Goal: Use online tool/utility: Use online tool/utility

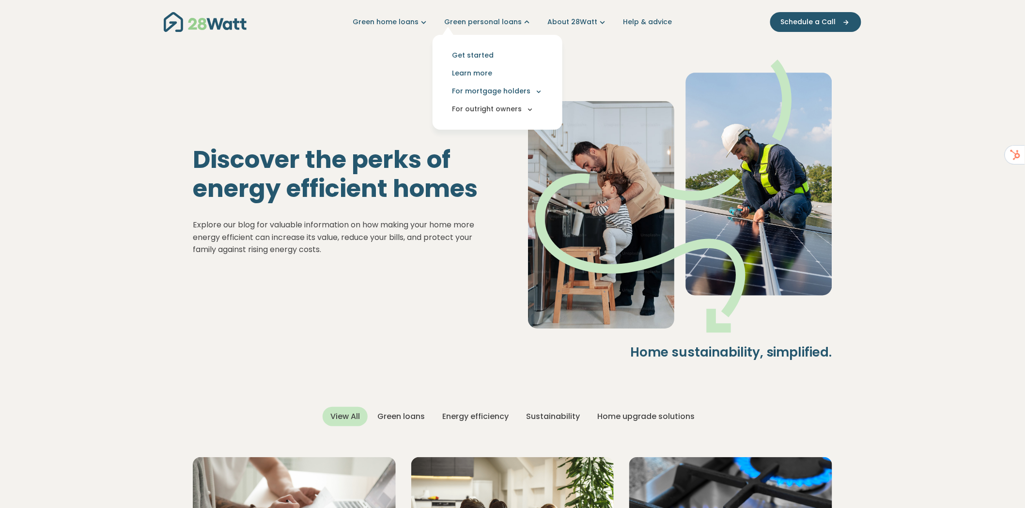
click at [494, 107] on button "For outright owners" at bounding box center [497, 109] width 114 height 18
click at [504, 86] on button "For mortgage holders" at bounding box center [497, 91] width 114 height 18
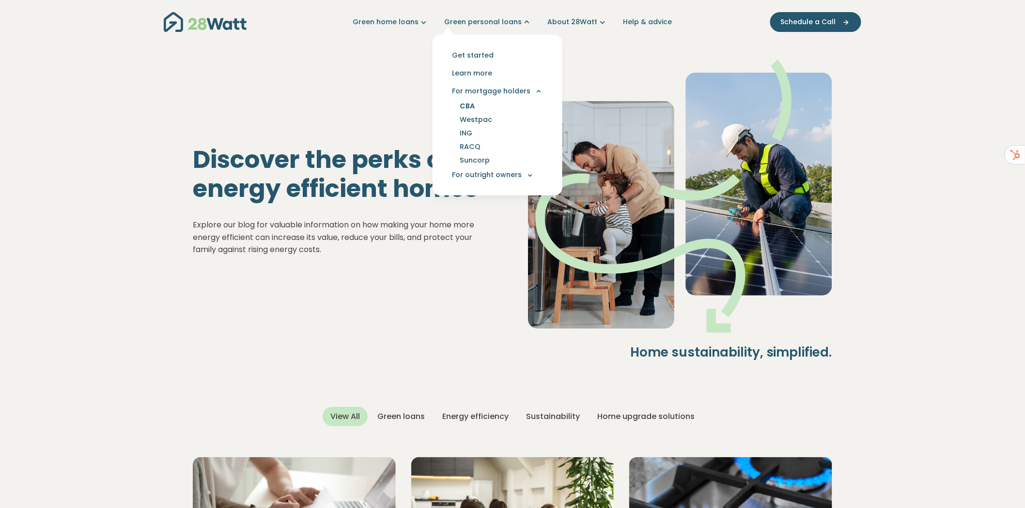
click at [475, 106] on link "CBA" at bounding box center [467, 106] width 38 height 14
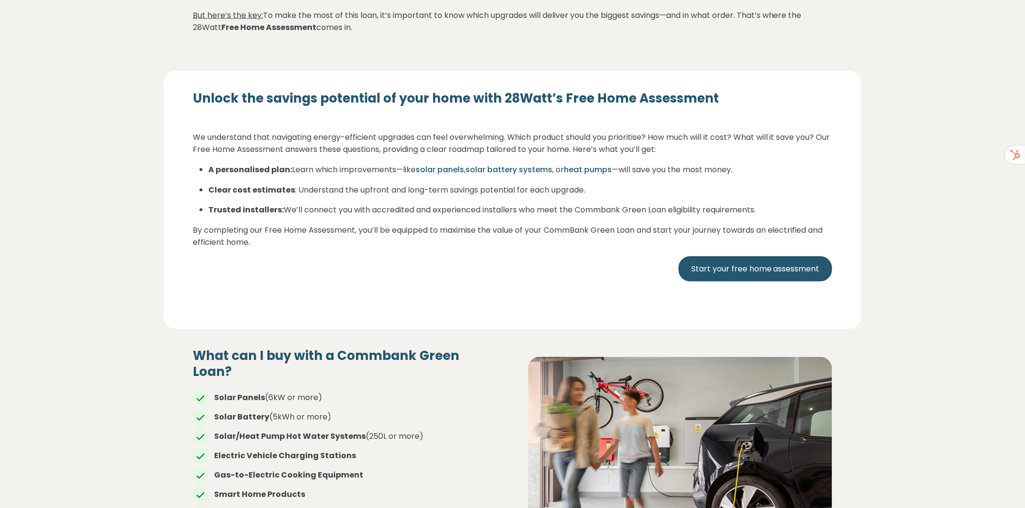
scroll to position [467, 0]
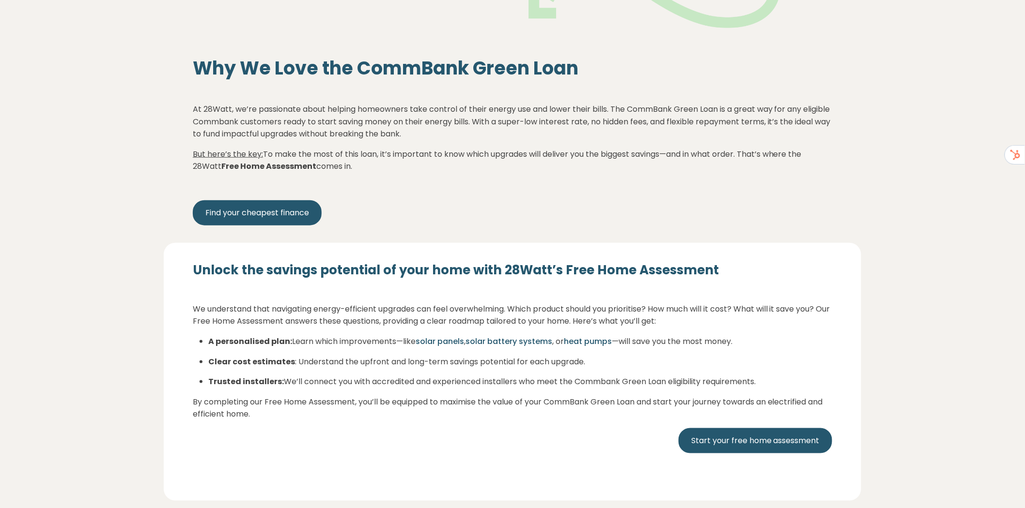
scroll to position [326, 0]
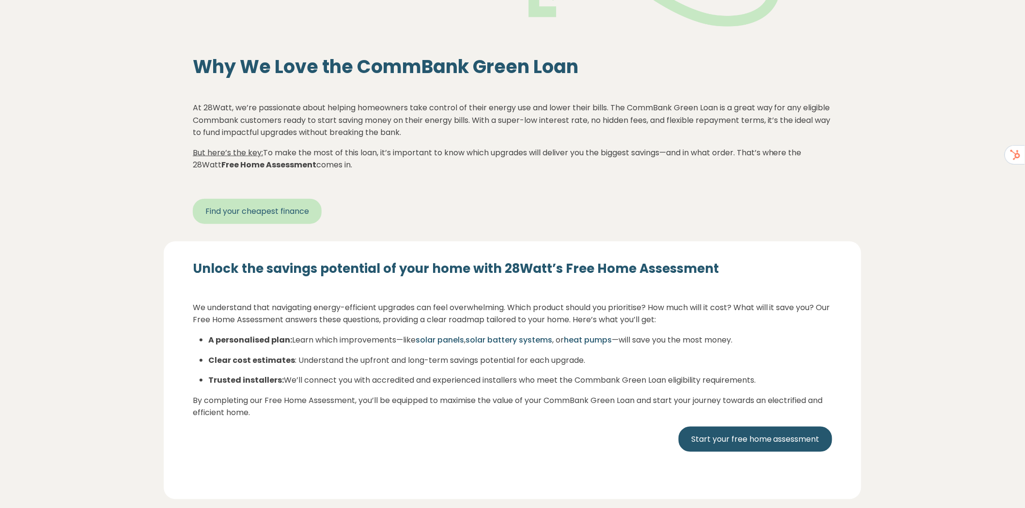
click at [261, 211] on link "Find your cheapest finance" at bounding box center [257, 211] width 129 height 25
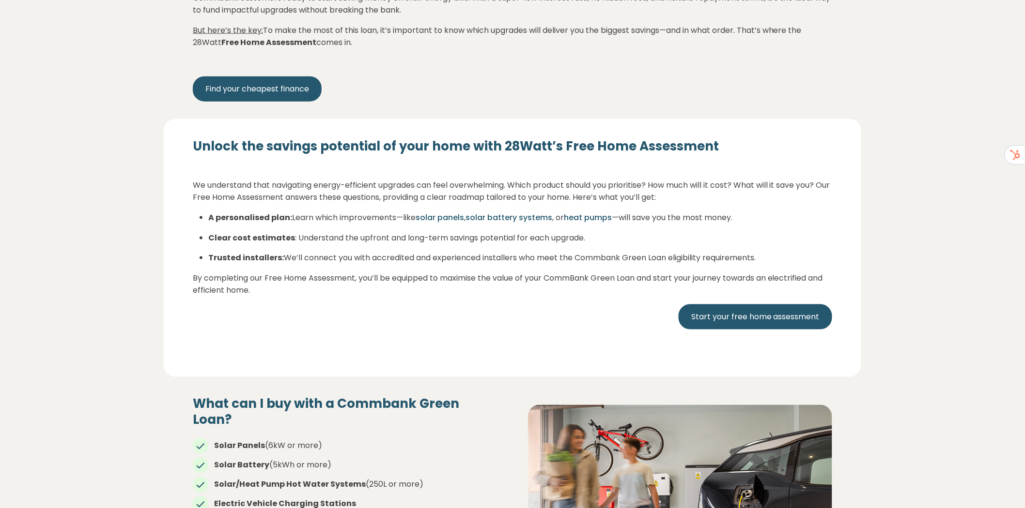
scroll to position [380, 0]
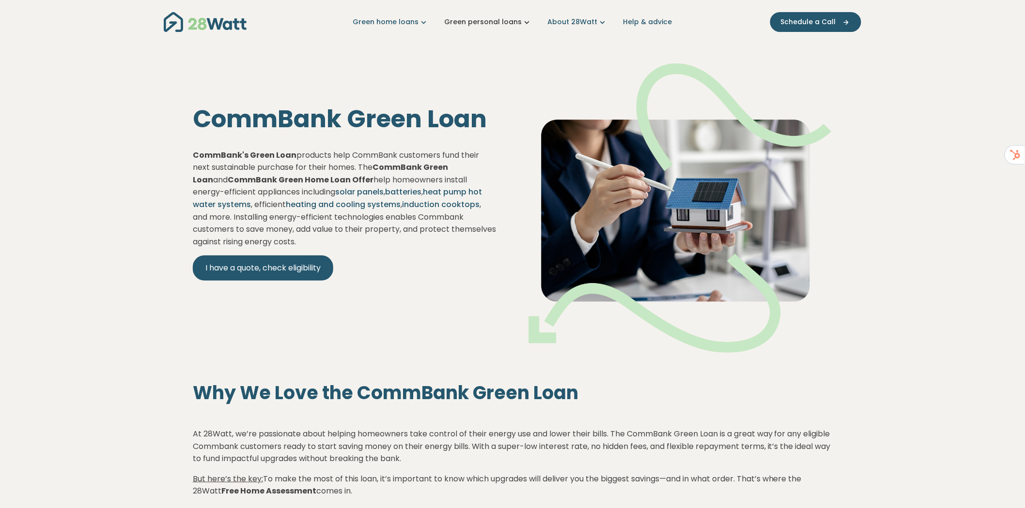
click at [496, 20] on link "Green personal loans" at bounding box center [488, 22] width 88 height 10
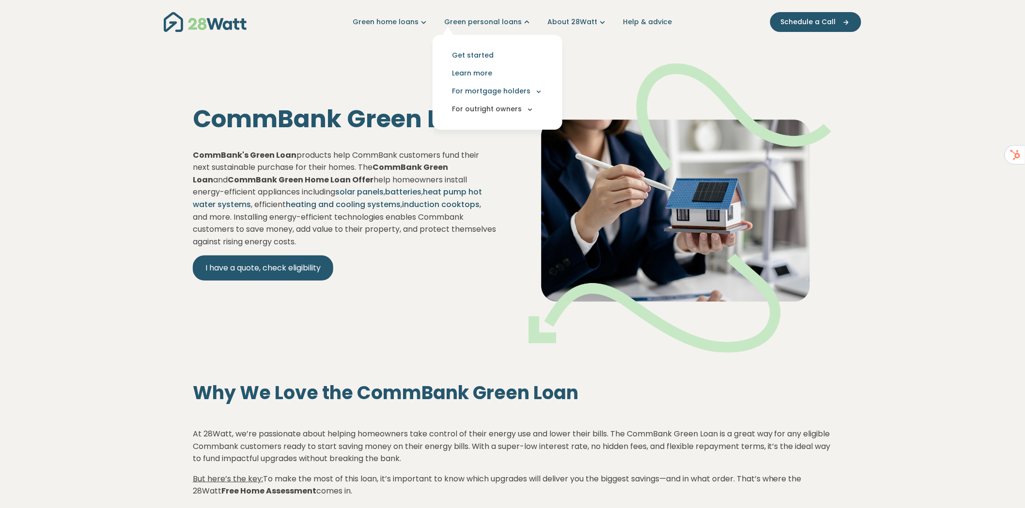
click at [501, 111] on button "For outright owners" at bounding box center [497, 109] width 114 height 18
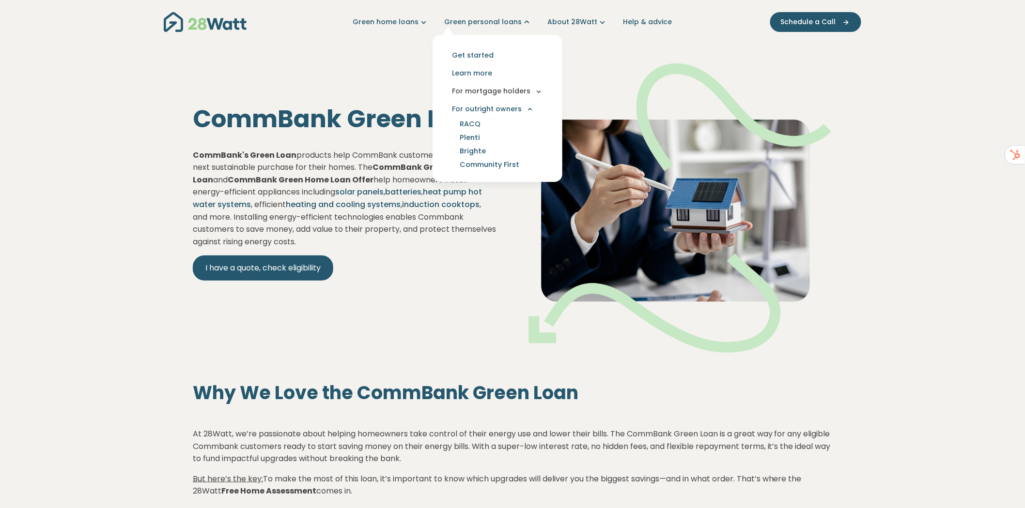
click at [508, 92] on button "For mortgage holders" at bounding box center [497, 91] width 114 height 18
click at [472, 132] on link "ING" at bounding box center [466, 133] width 36 height 14
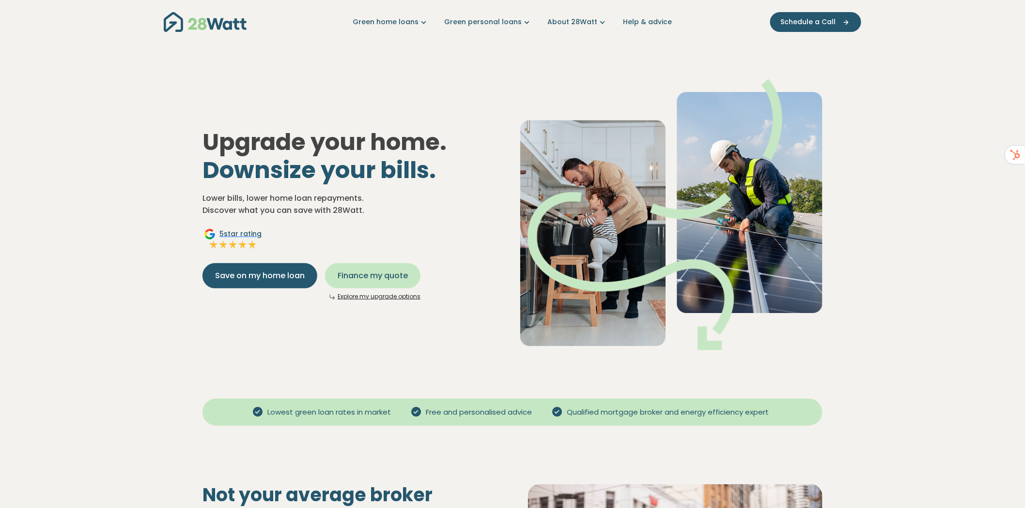
click at [382, 277] on span "Finance my quote" at bounding box center [373, 276] width 70 height 12
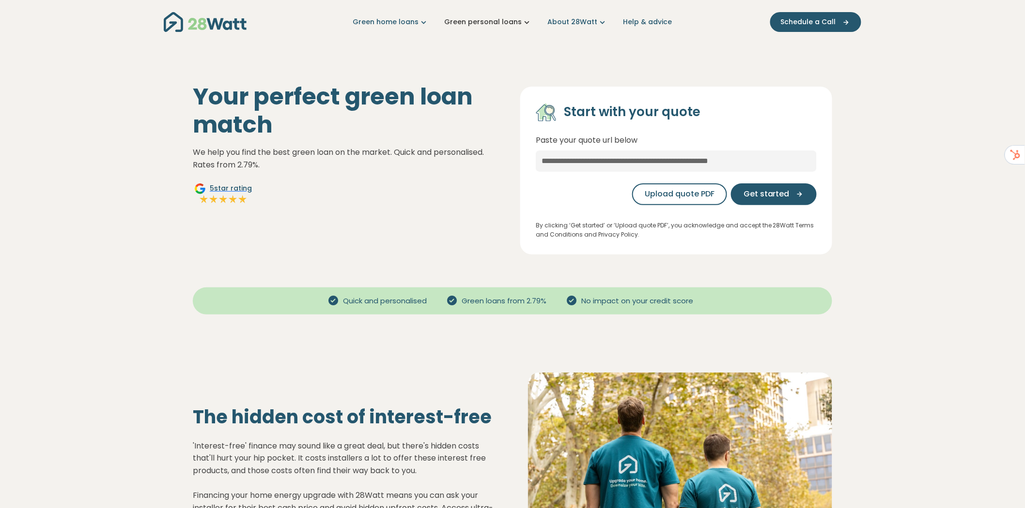
click at [508, 24] on link "Green personal loans" at bounding box center [488, 22] width 88 height 10
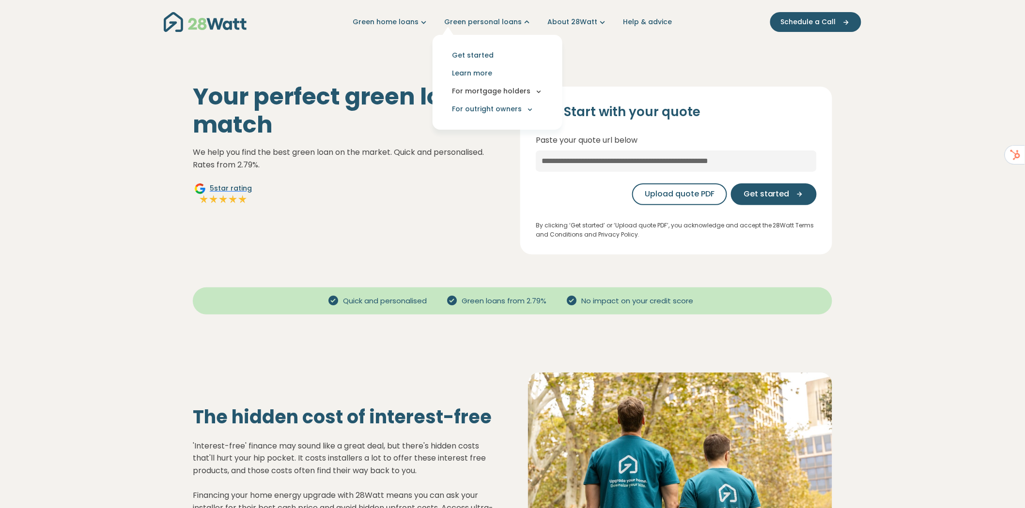
click at [506, 92] on button "For mortgage holders" at bounding box center [497, 91] width 114 height 18
click at [470, 108] on link "CBA" at bounding box center [467, 106] width 38 height 14
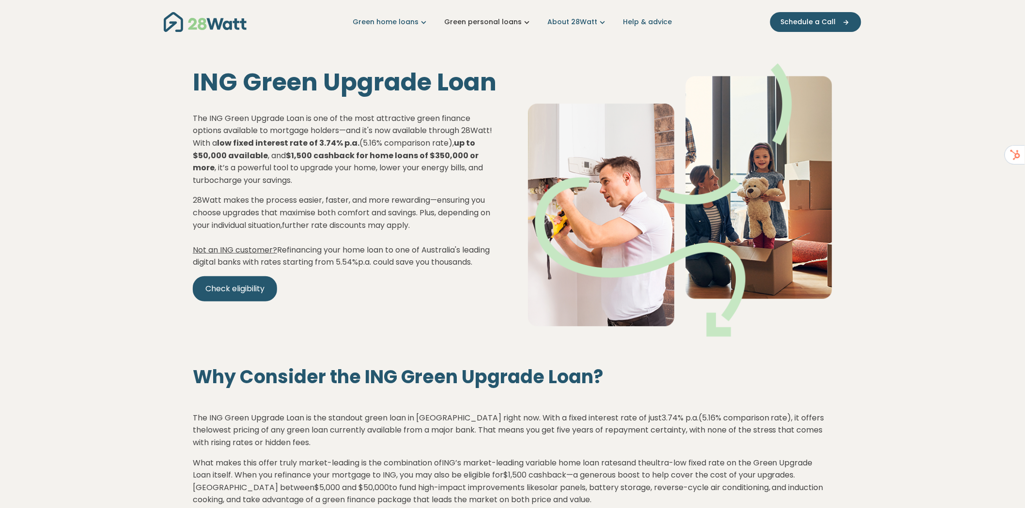
click at [501, 20] on link "Green personal loans" at bounding box center [488, 22] width 88 height 10
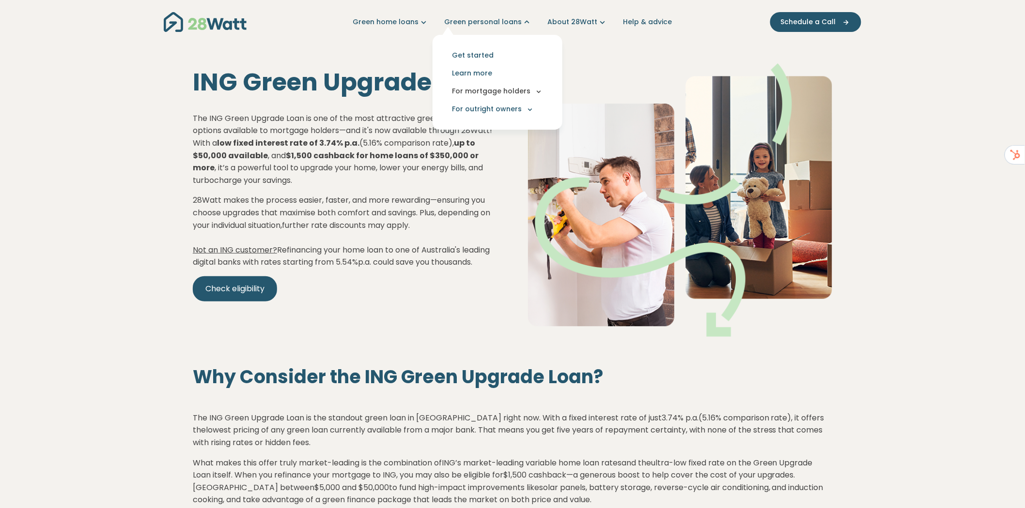
click at [509, 90] on button "For mortgage holders" at bounding box center [497, 91] width 114 height 18
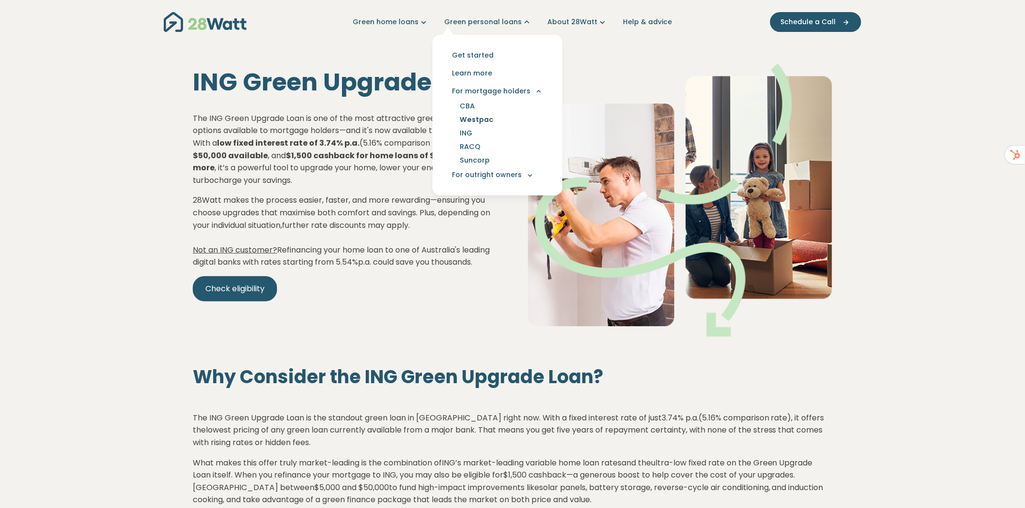
click at [492, 120] on link "Westpac" at bounding box center [476, 120] width 57 height 14
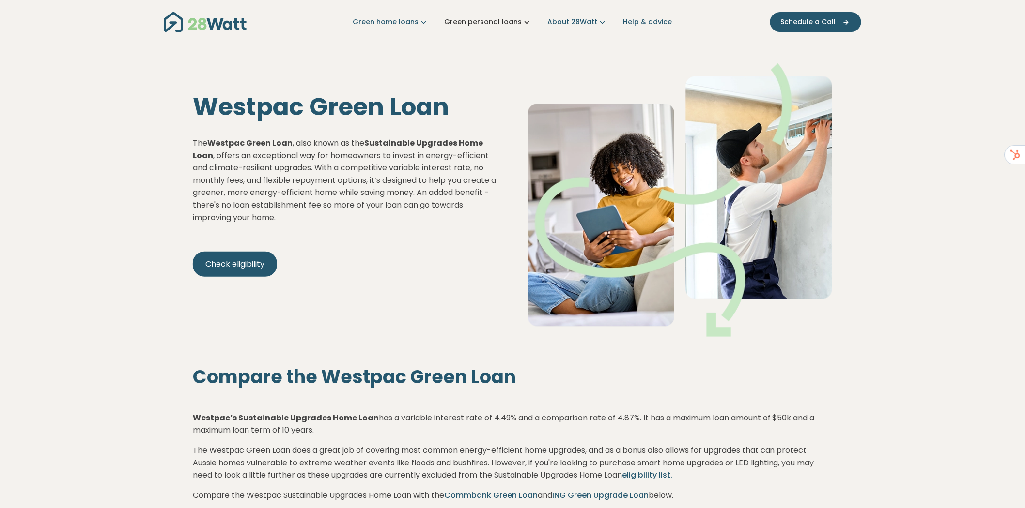
click at [506, 19] on link "Green personal loans" at bounding box center [488, 22] width 88 height 10
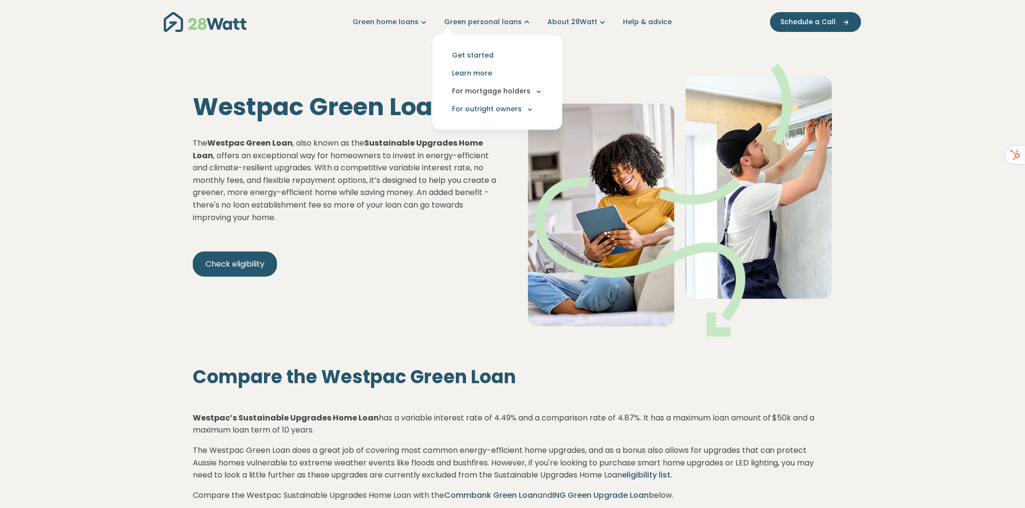
click at [496, 91] on button "For mortgage holders" at bounding box center [497, 91] width 114 height 18
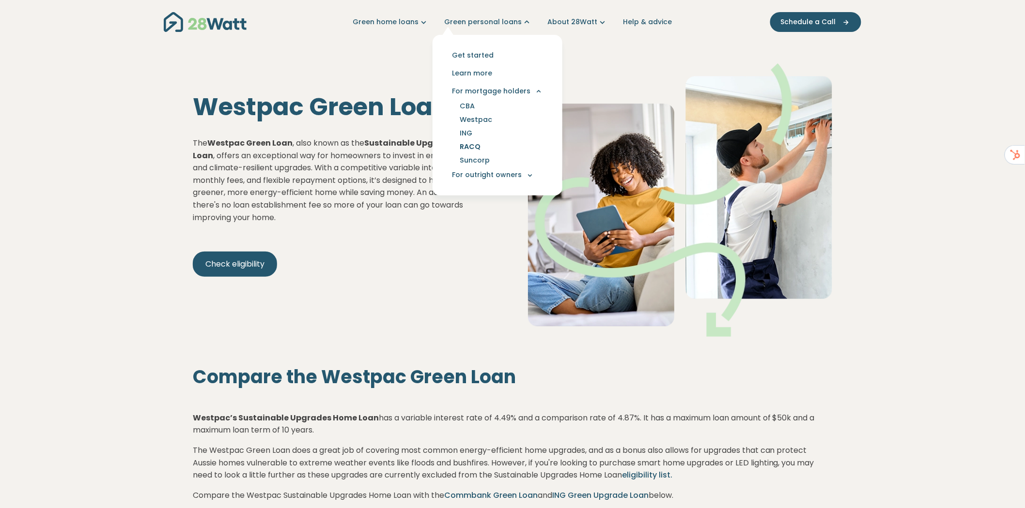
click at [475, 146] on link "RACQ" at bounding box center [470, 147] width 44 height 14
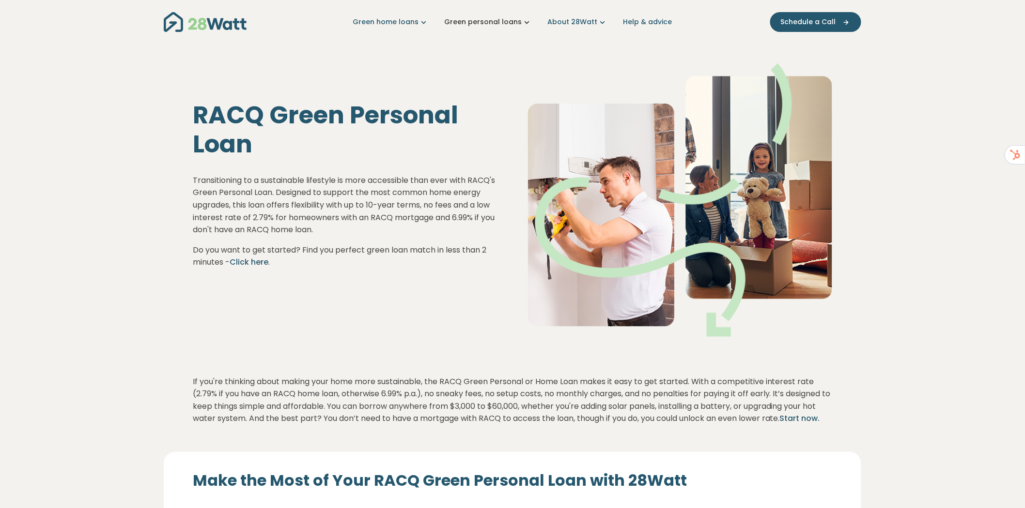
click at [488, 21] on link "Green personal loans" at bounding box center [488, 22] width 88 height 10
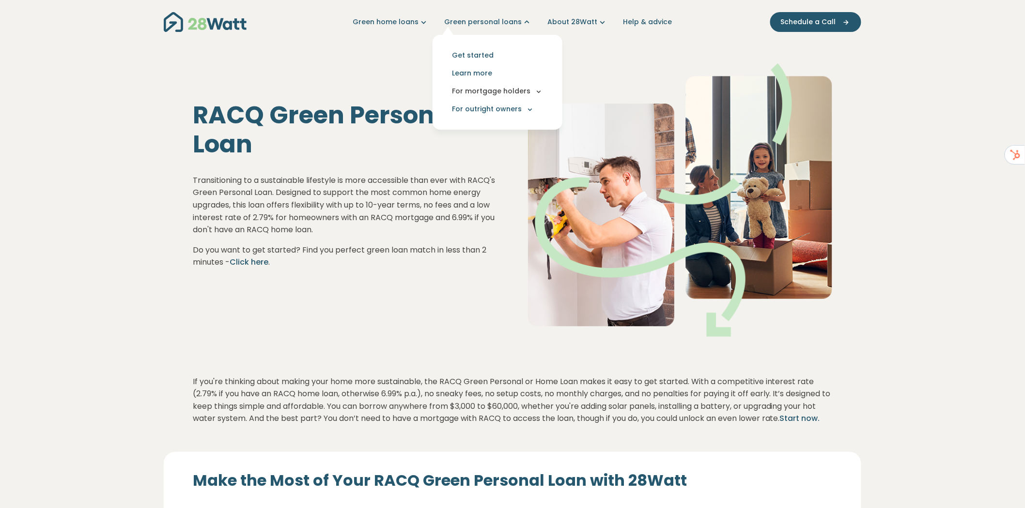
click at [501, 93] on button "For mortgage holders" at bounding box center [497, 91] width 114 height 18
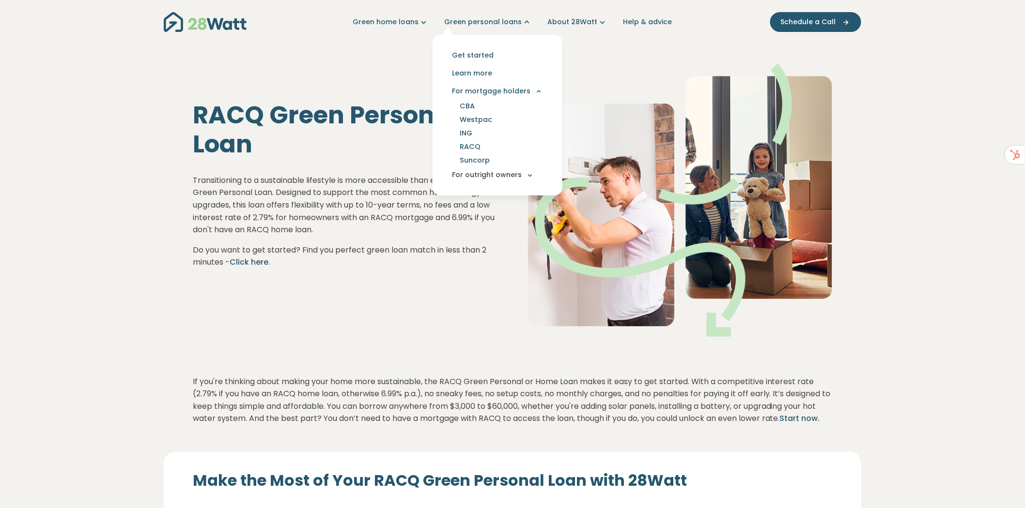
click at [500, 178] on button "For outright owners" at bounding box center [497, 175] width 114 height 18
click at [480, 136] on link "Plenti" at bounding box center [470, 138] width 45 height 14
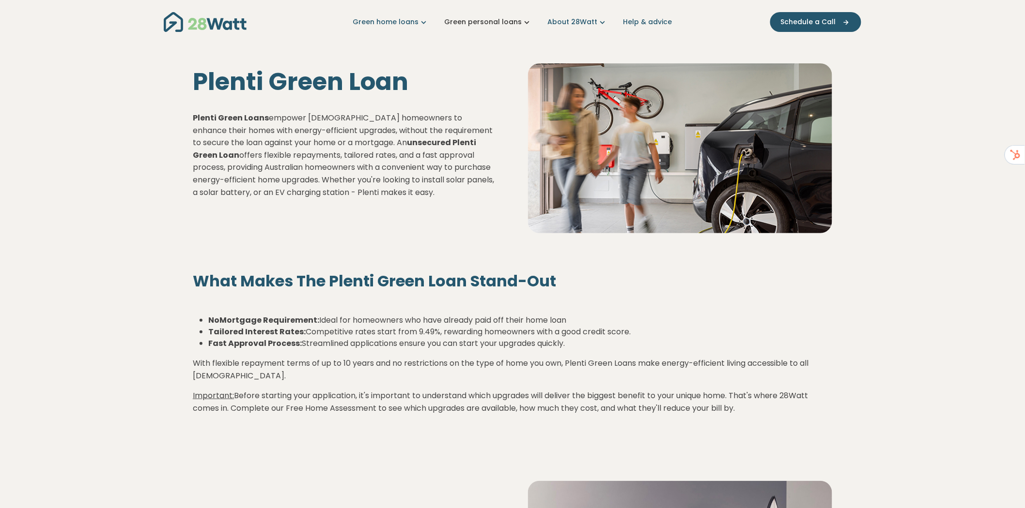
click at [471, 21] on link "Green personal loans" at bounding box center [488, 22] width 88 height 10
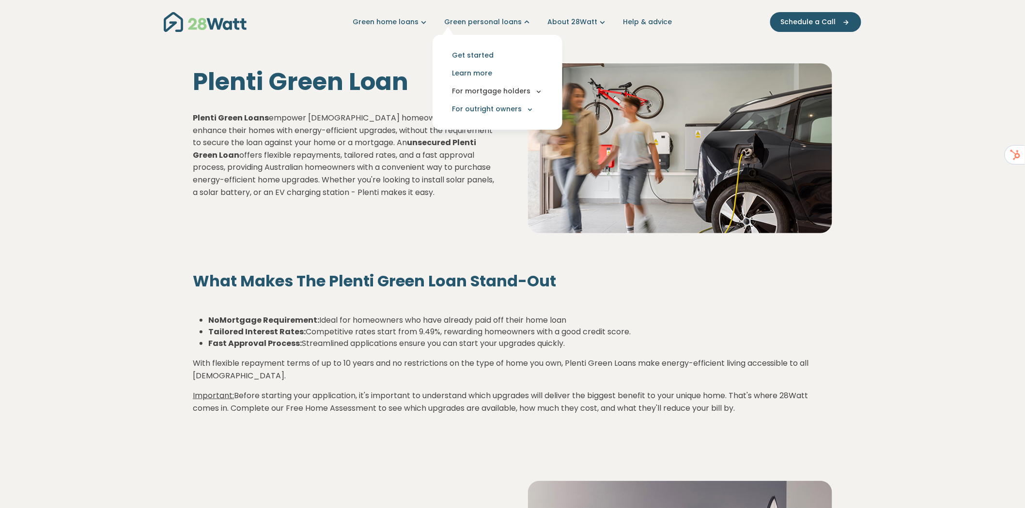
click at [501, 93] on button "For mortgage holders" at bounding box center [497, 91] width 114 height 18
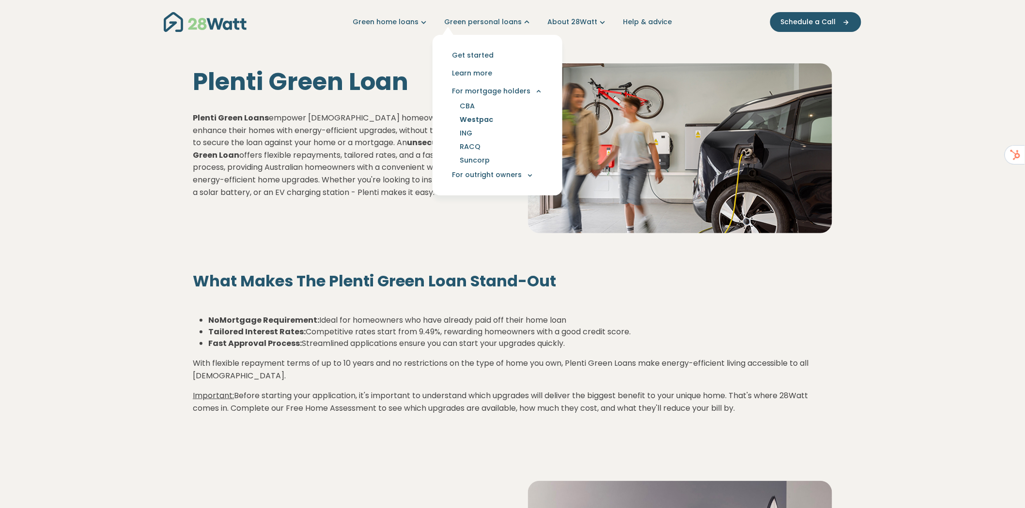
click at [488, 120] on link "Westpac" at bounding box center [476, 120] width 57 height 14
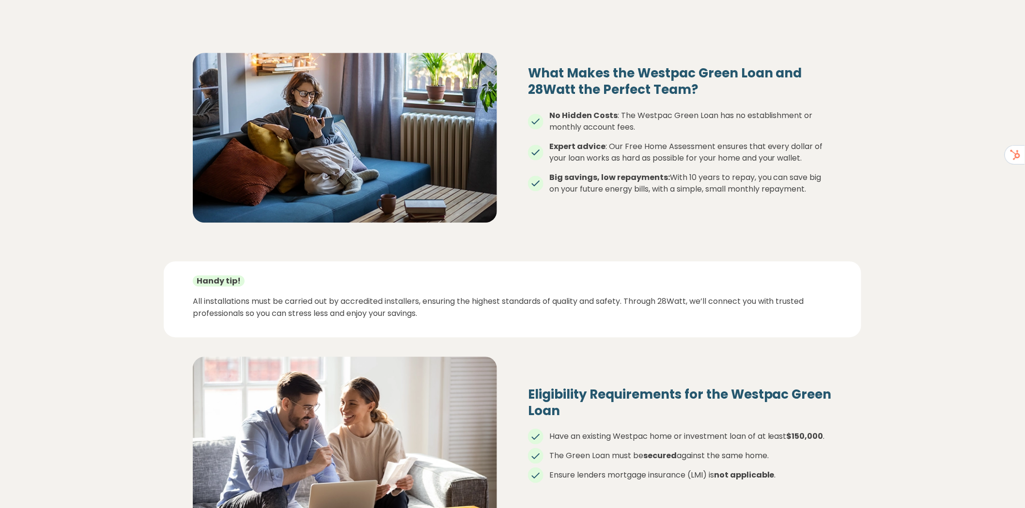
scroll to position [1076, 0]
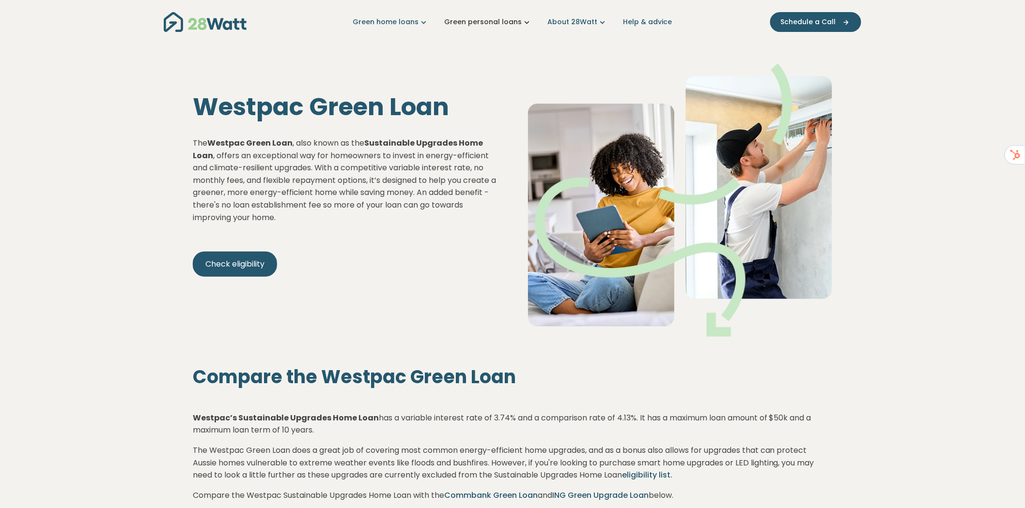
click at [489, 21] on link "Green personal loans" at bounding box center [488, 22] width 88 height 10
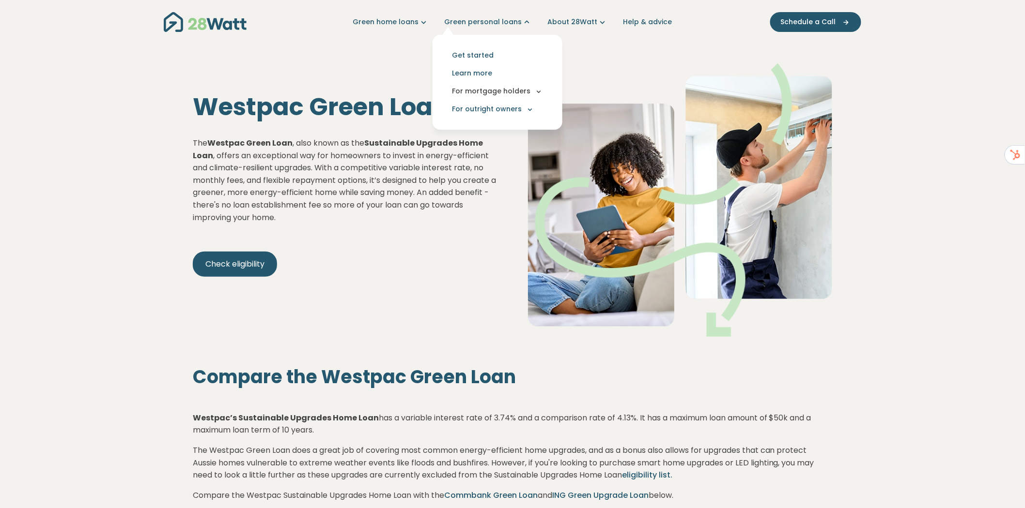
click at [508, 91] on button "For mortgage holders" at bounding box center [497, 91] width 114 height 18
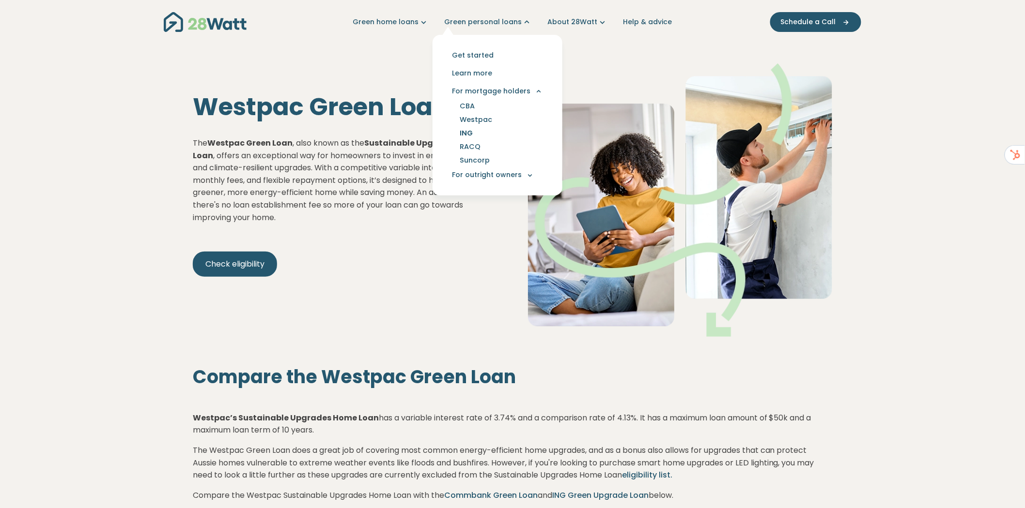
click at [474, 132] on link "ING" at bounding box center [466, 133] width 36 height 14
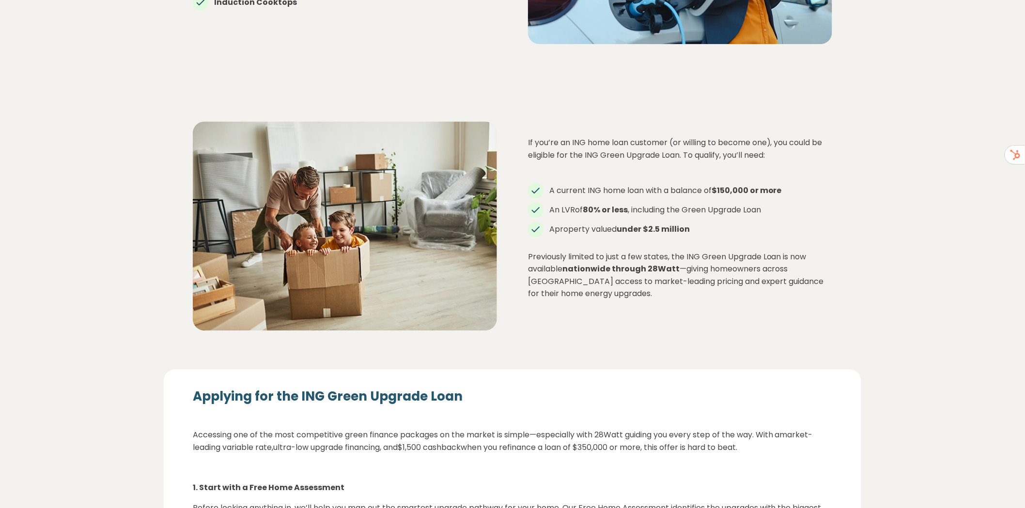
scroll to position [969, 0]
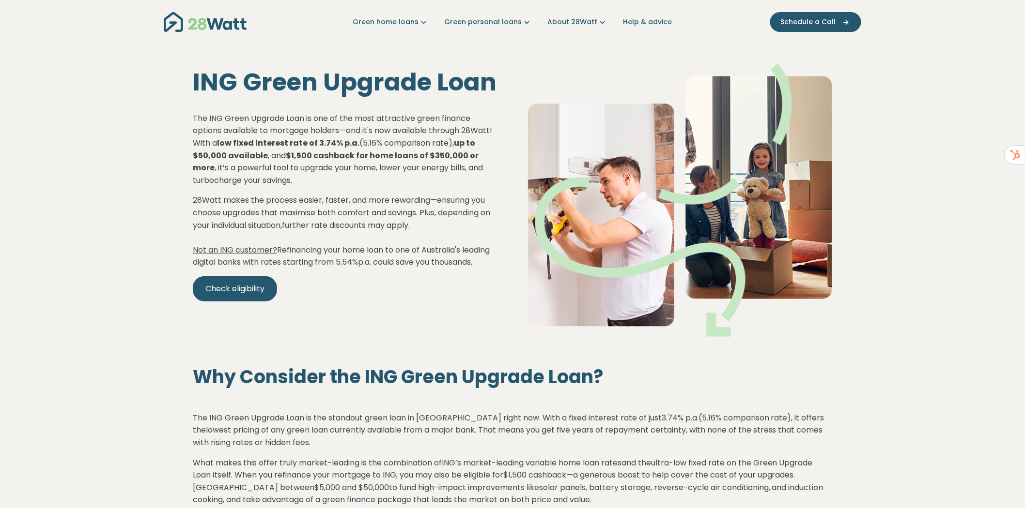
click at [499, 15] on nav "Green home loans Get started Learn more Use case Products Green personal loans …" at bounding box center [512, 22] width 697 height 25
click at [500, 20] on link "Green personal loans" at bounding box center [488, 22] width 88 height 10
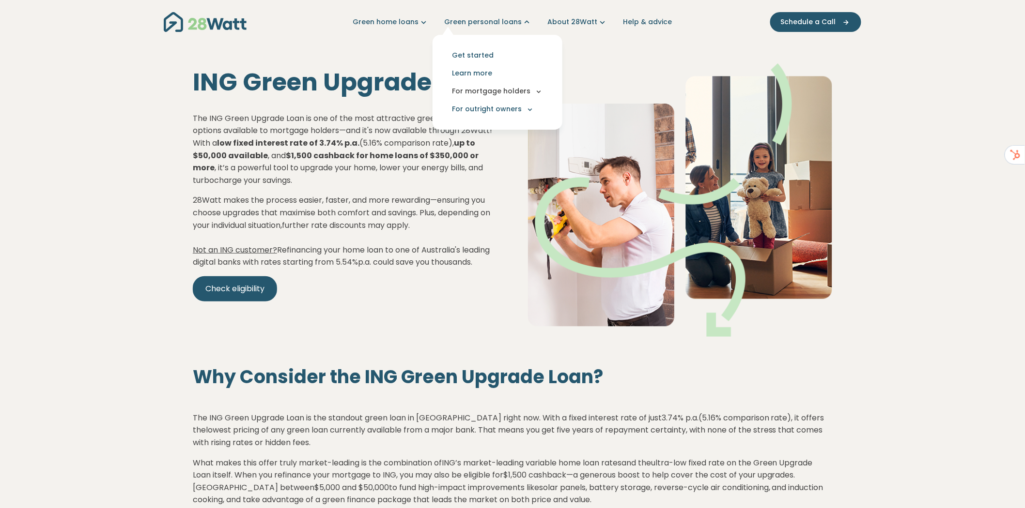
click at [507, 90] on button "For mortgage holders" at bounding box center [497, 91] width 114 height 18
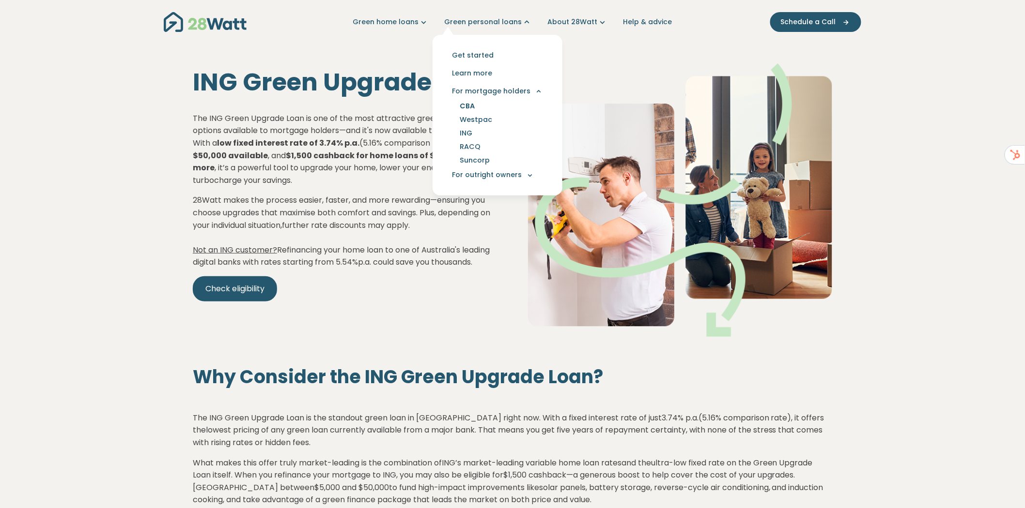
click at [477, 105] on link "CBA" at bounding box center [467, 106] width 38 height 14
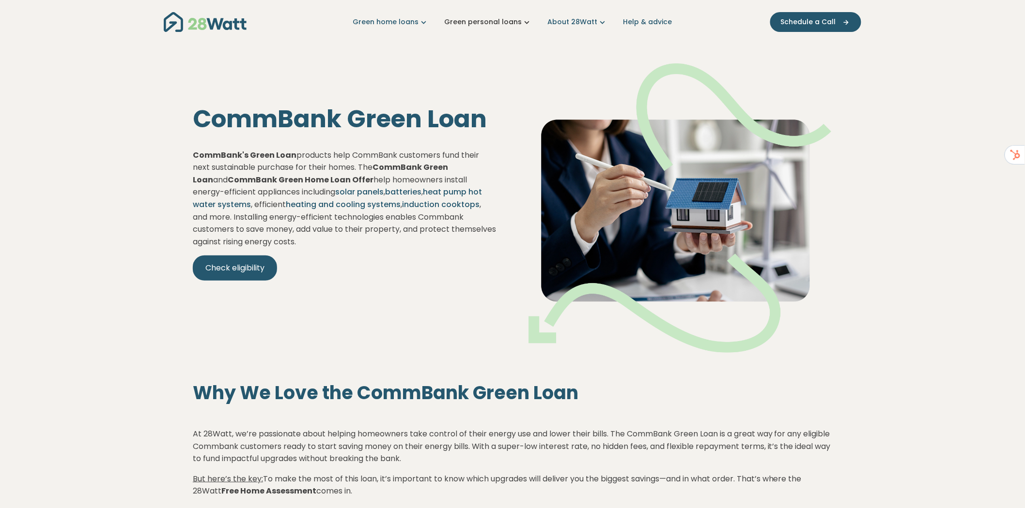
click at [507, 22] on link "Green personal loans" at bounding box center [488, 22] width 88 height 10
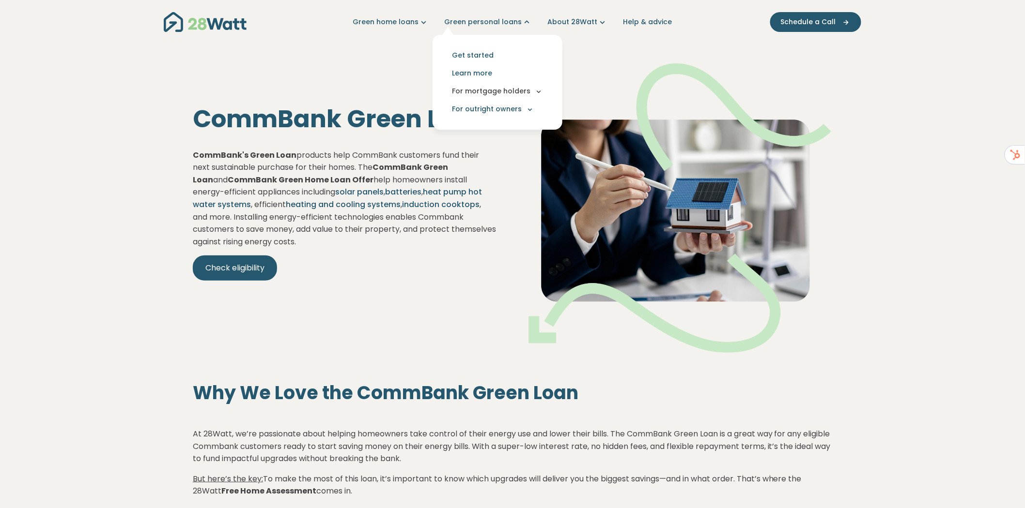
click at [521, 90] on button "For mortgage holders" at bounding box center [497, 91] width 114 height 18
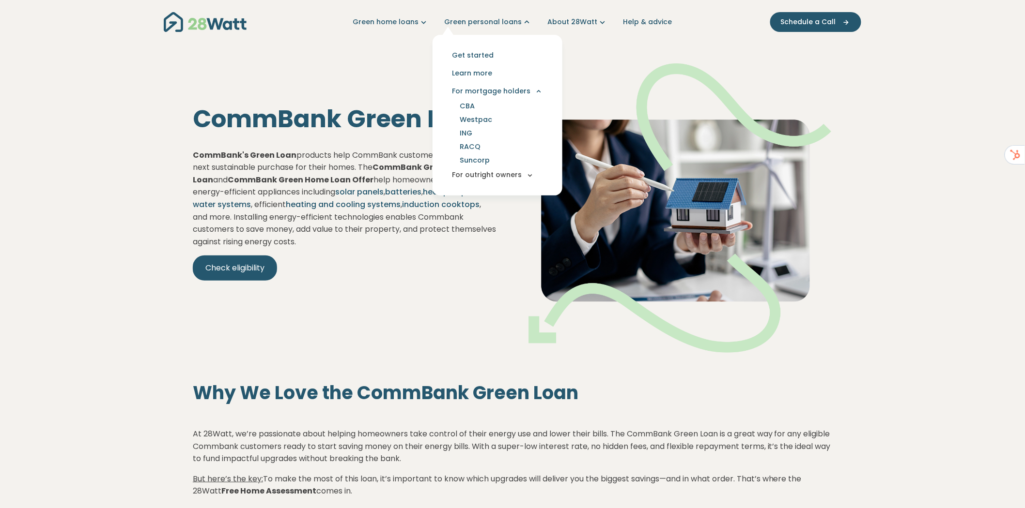
click at [493, 175] on button "For outright owners" at bounding box center [497, 175] width 114 height 18
click at [480, 146] on link "Brighte" at bounding box center [473, 151] width 50 height 14
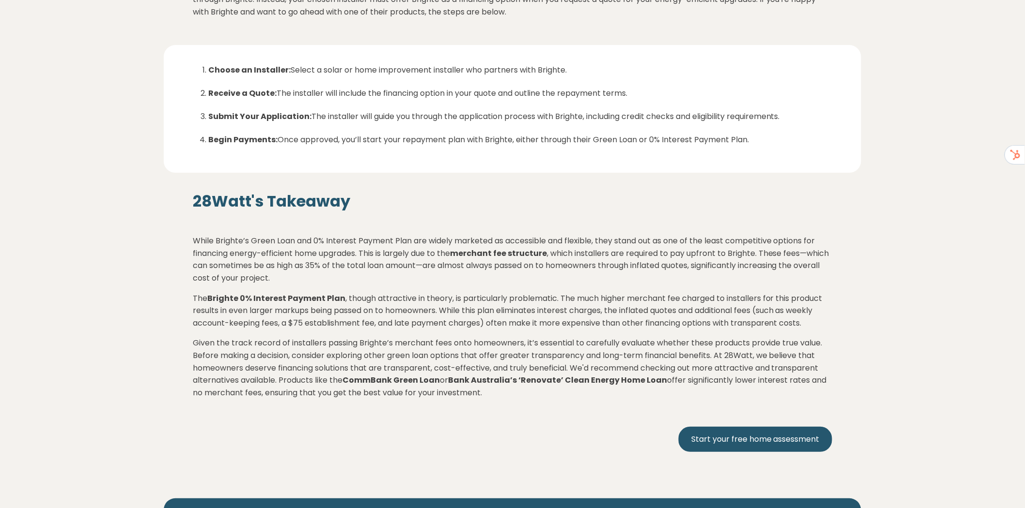
scroll to position [1345, 0]
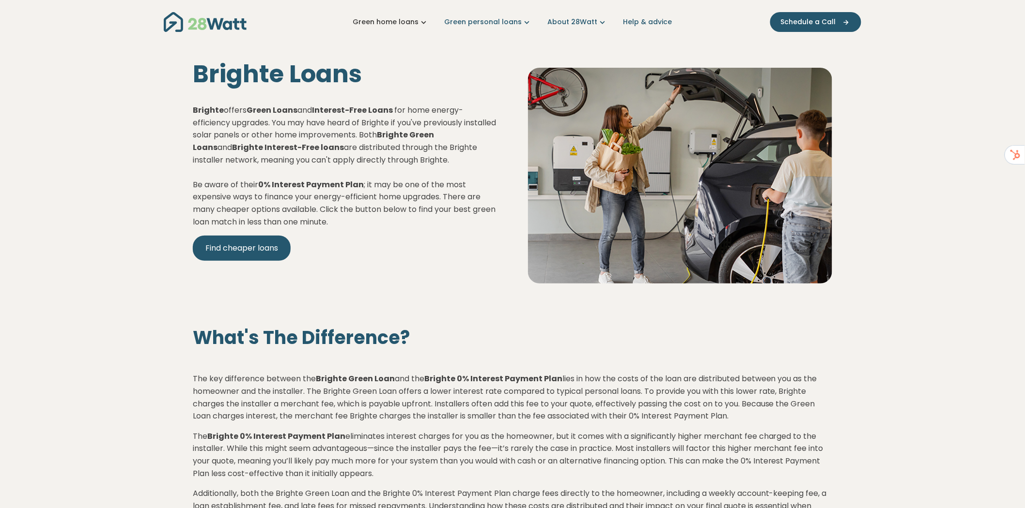
click at [374, 23] on link "Green home loans" at bounding box center [391, 22] width 76 height 10
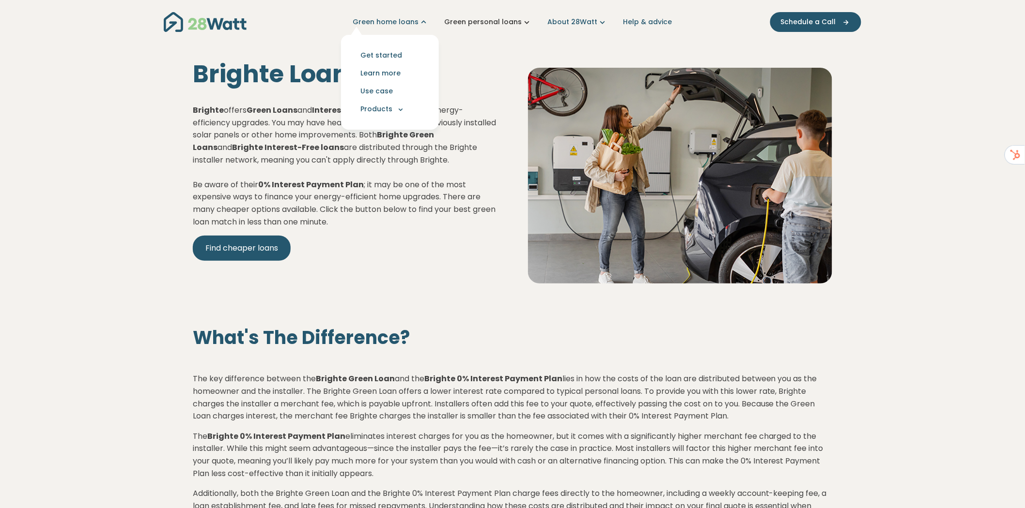
click at [465, 23] on link "Green personal loans" at bounding box center [488, 22] width 88 height 10
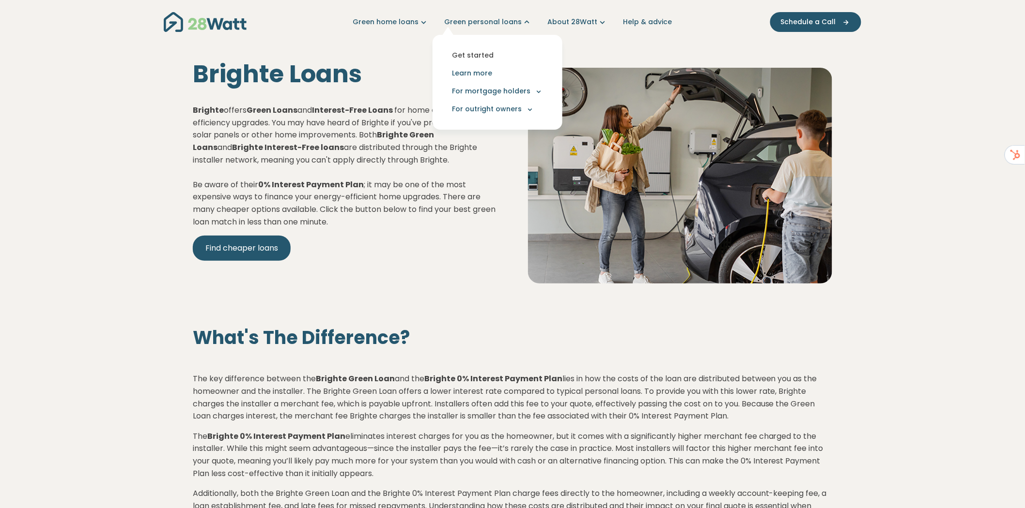
click at [480, 52] on link "Get started" at bounding box center [497, 55] width 114 height 18
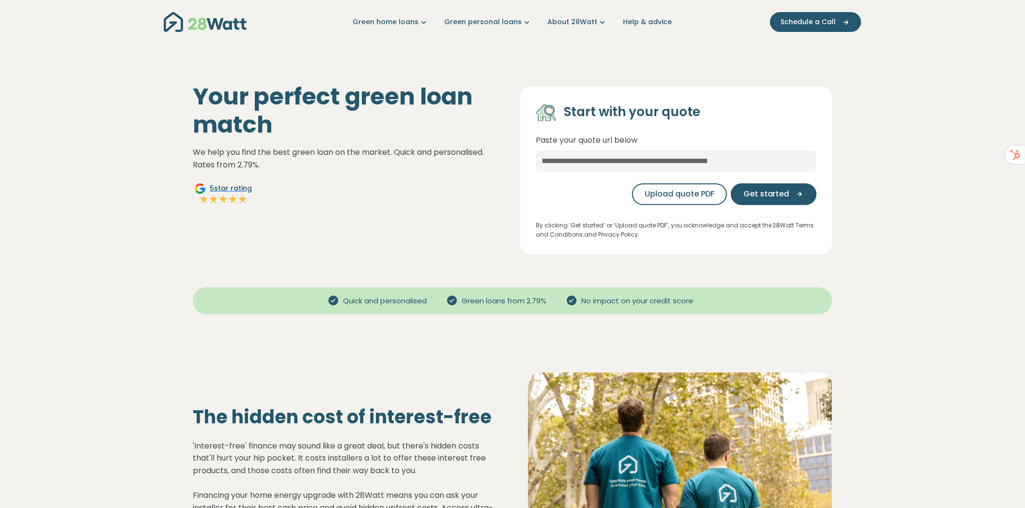
click at [230, 30] on img "Main navigation" at bounding box center [205, 22] width 83 height 20
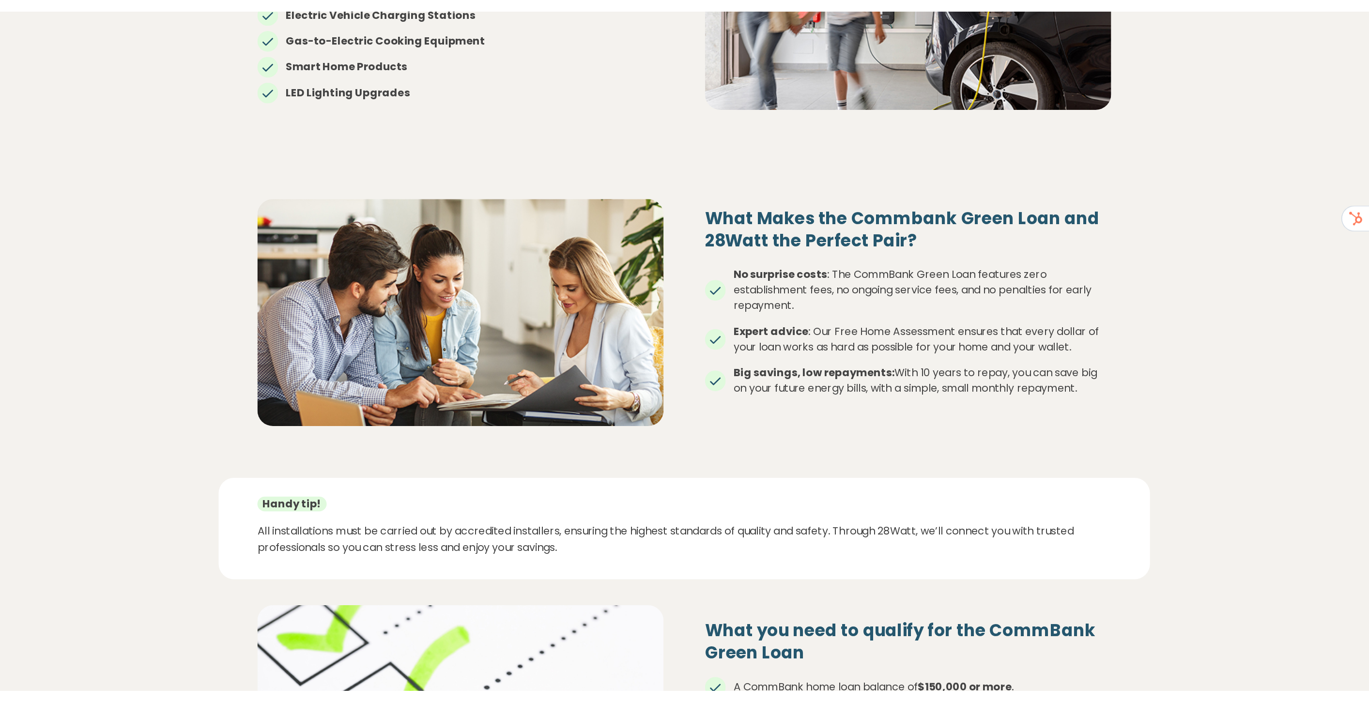
scroll to position [917, 0]
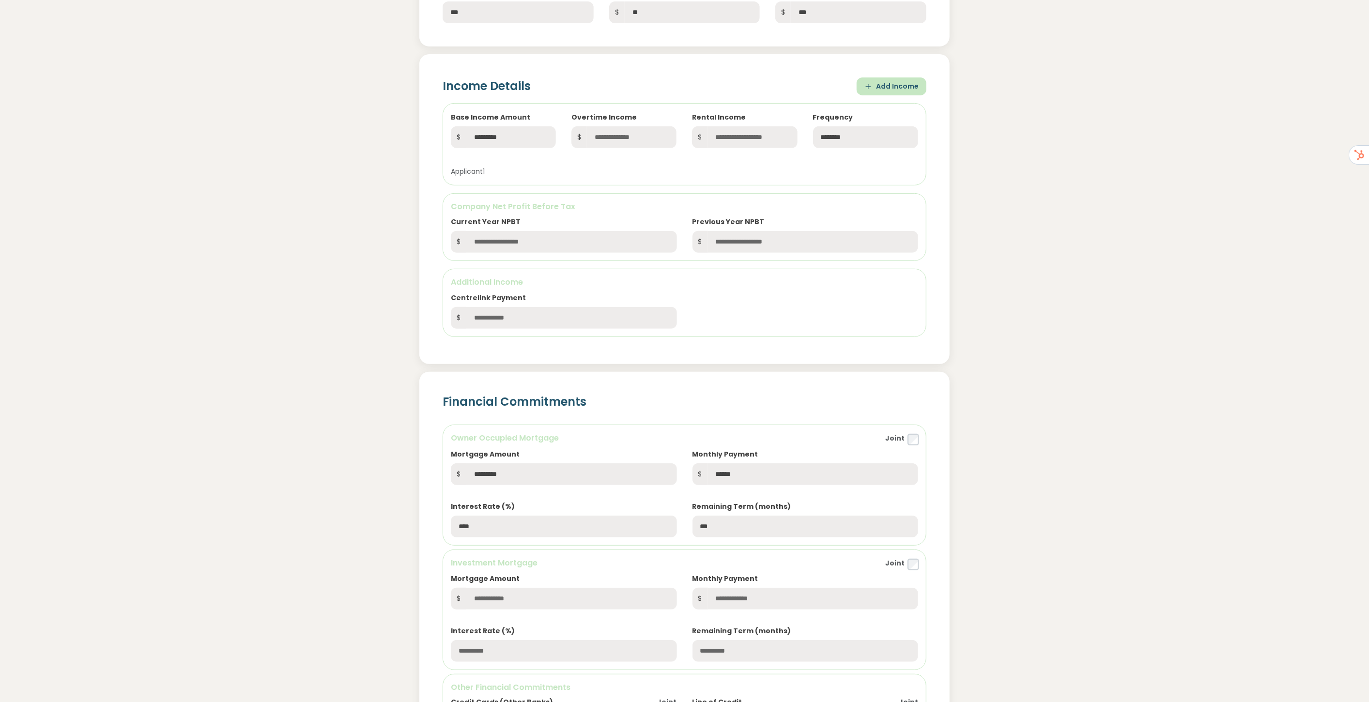
scroll to position [323, 0]
click at [1001, 390] on div "Financial Commitments Owner Occupied Mortgage Joint Mortgage Amount $ *********…" at bounding box center [684, 616] width 655 height 521
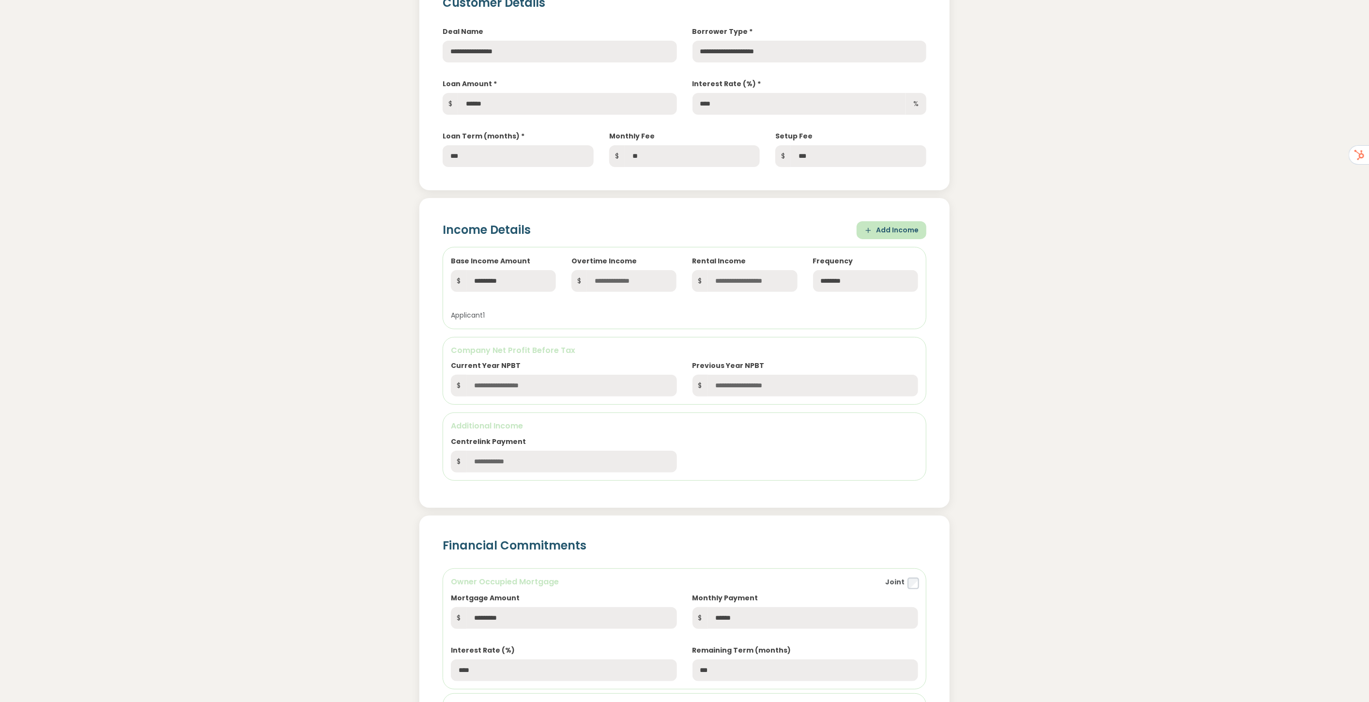
scroll to position [161, 0]
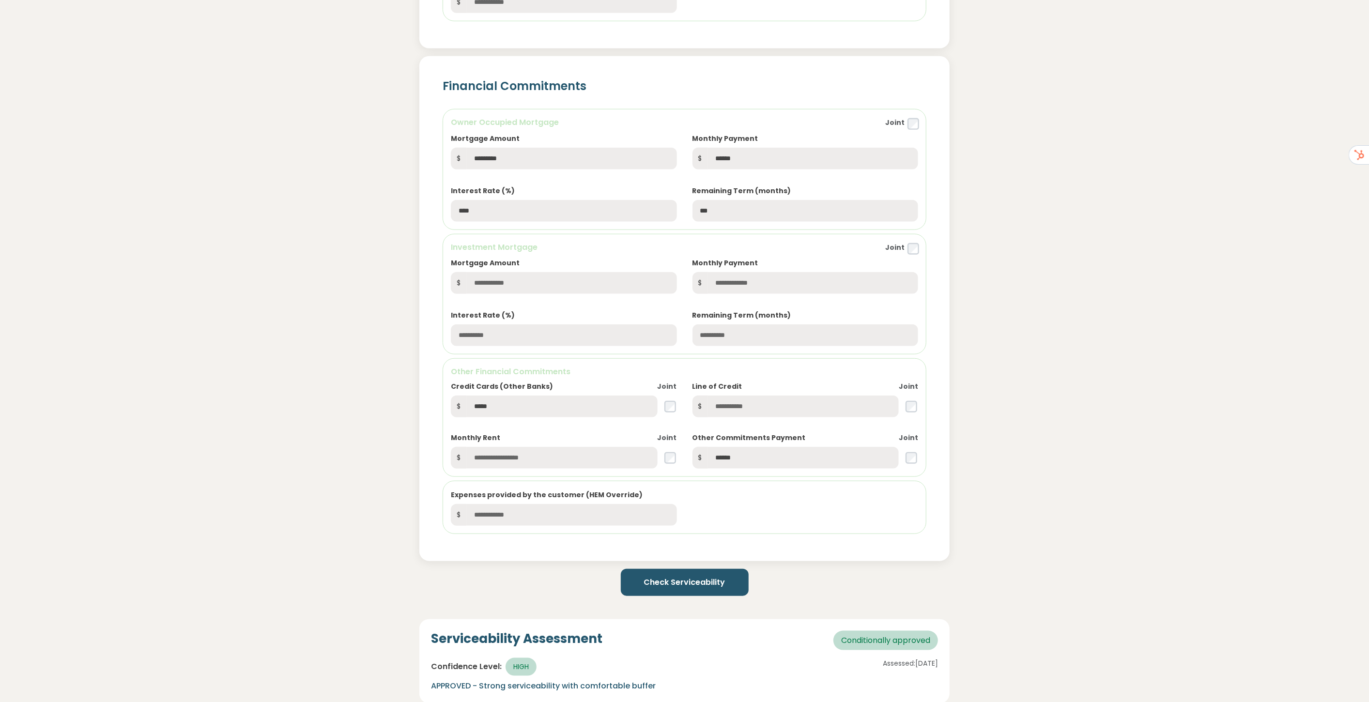
scroll to position [592, 0]
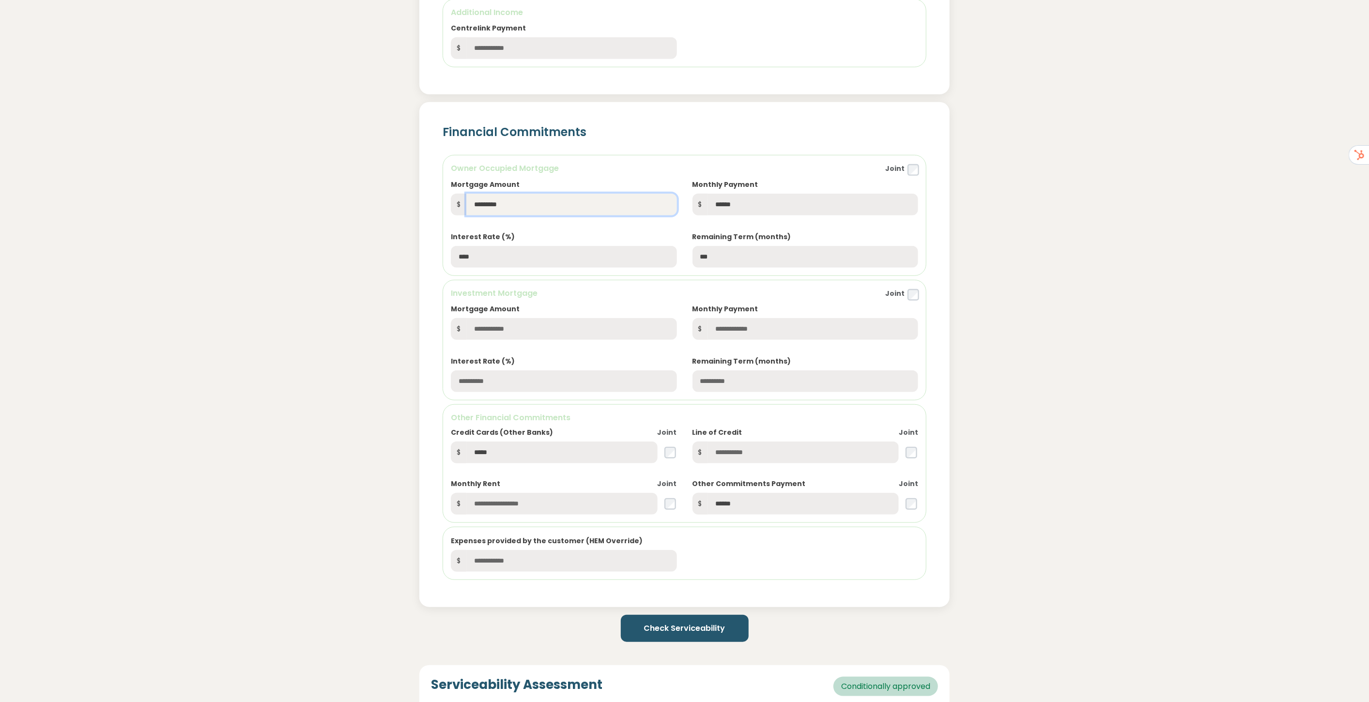
click at [523, 200] on input "*********" at bounding box center [571, 205] width 210 height 22
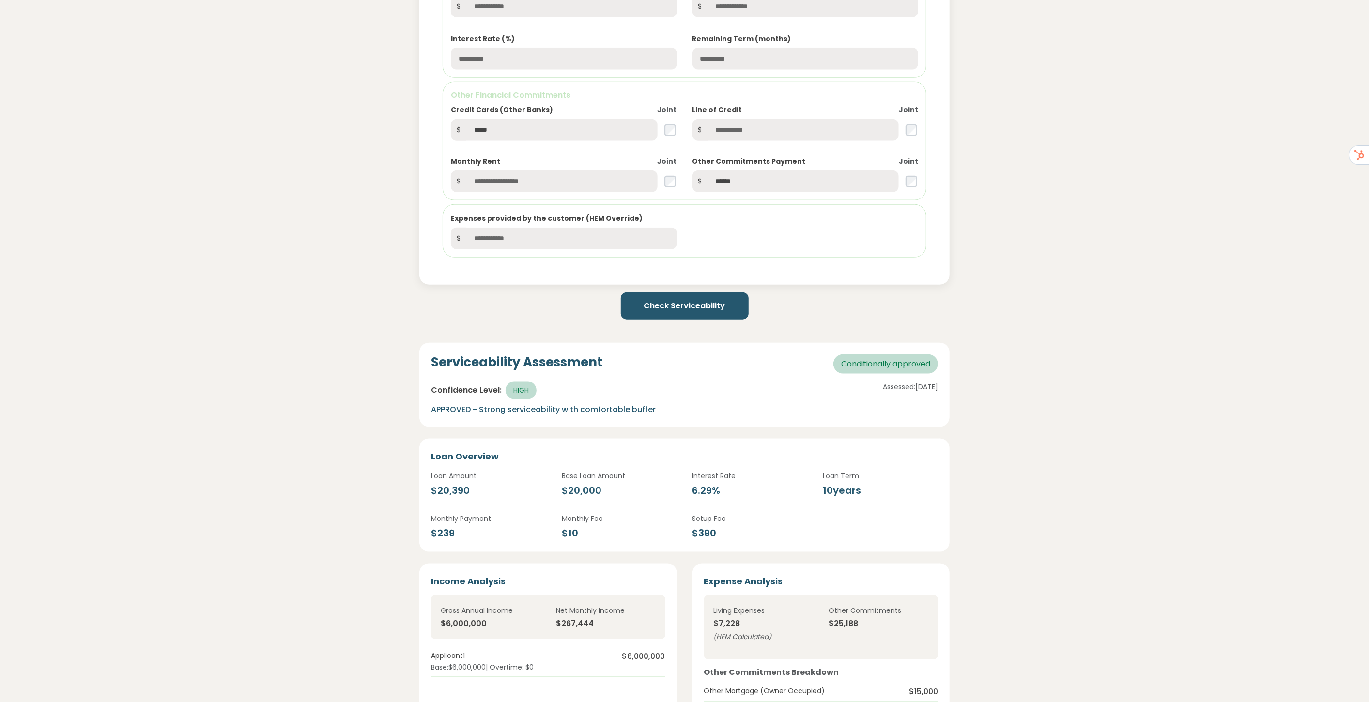
click at [678, 303] on button "Check Serviceability" at bounding box center [685, 305] width 128 height 27
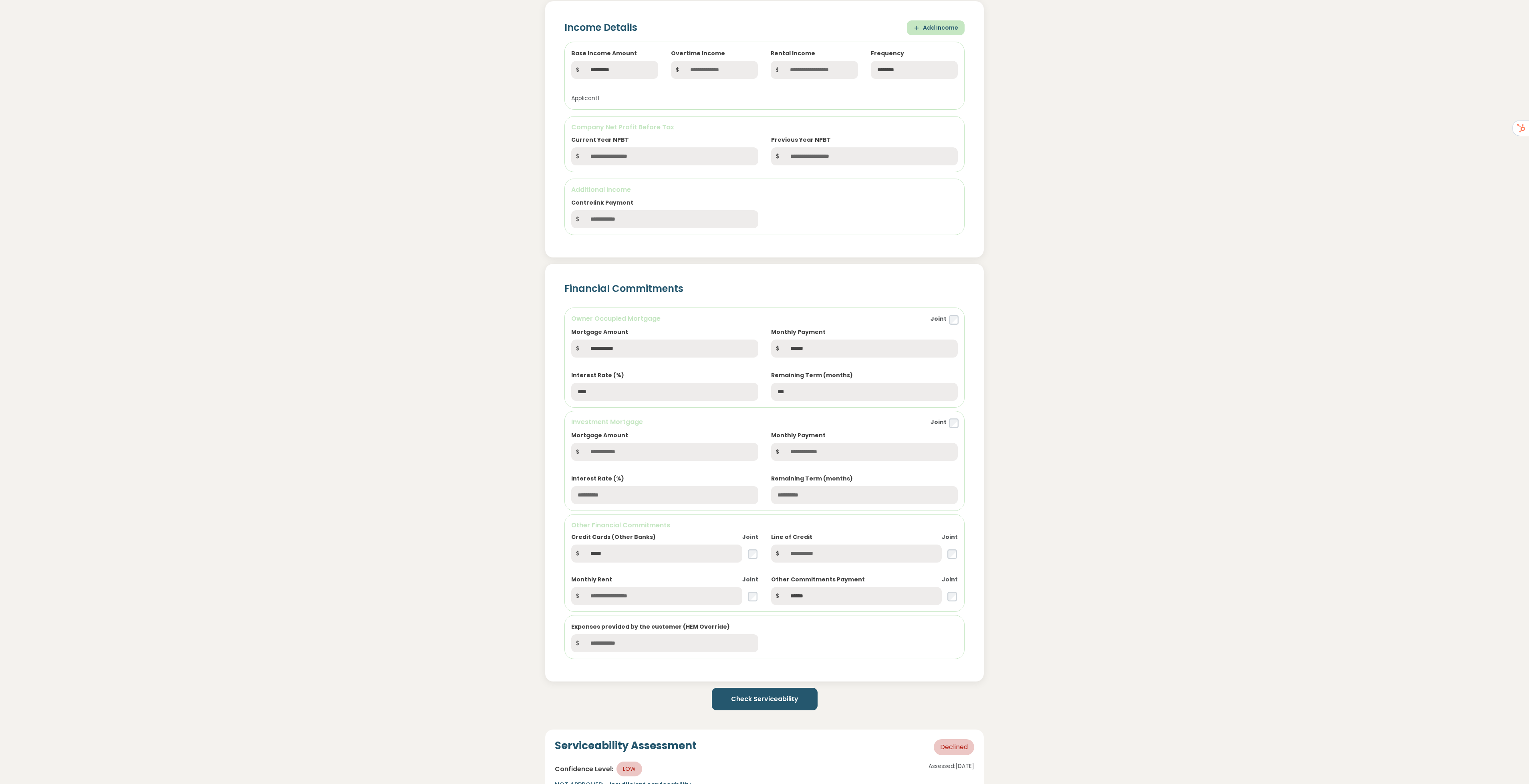
scroll to position [361, 0]
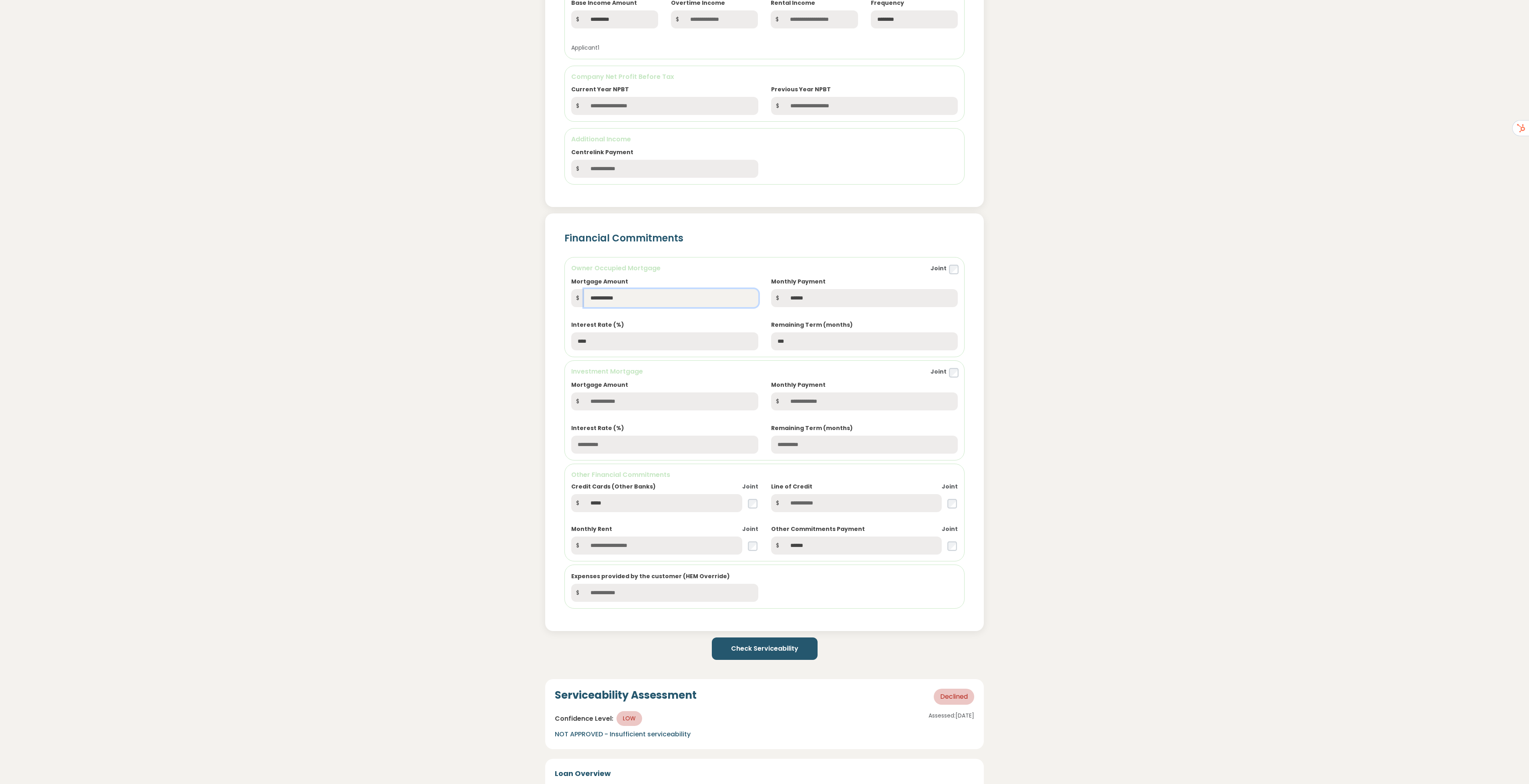
click at [644, 298] on input "**********" at bounding box center [671, 299] width 174 height 18
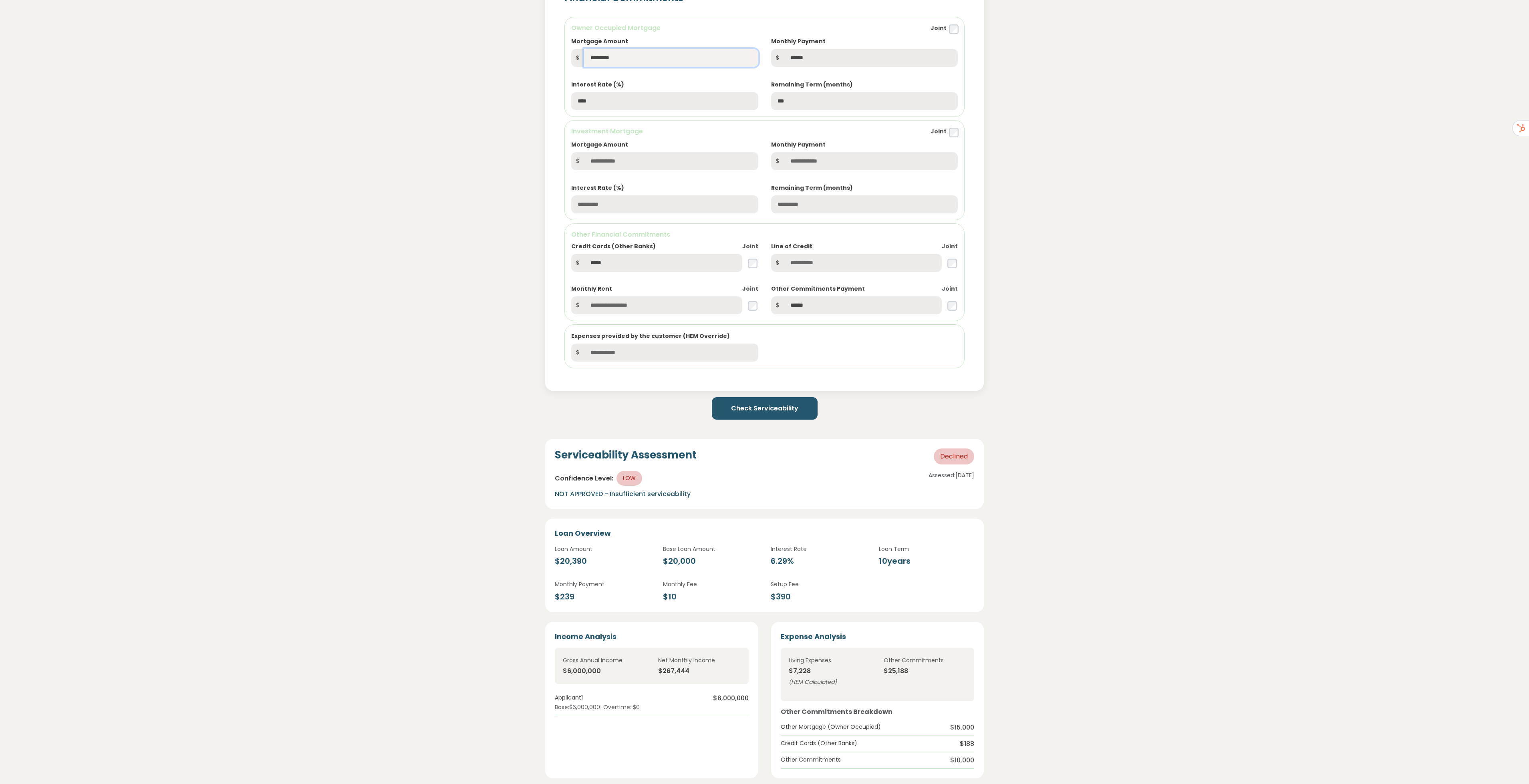
type input "*********"
click at [777, 409] on button "Check Serviceability" at bounding box center [765, 408] width 106 height 22
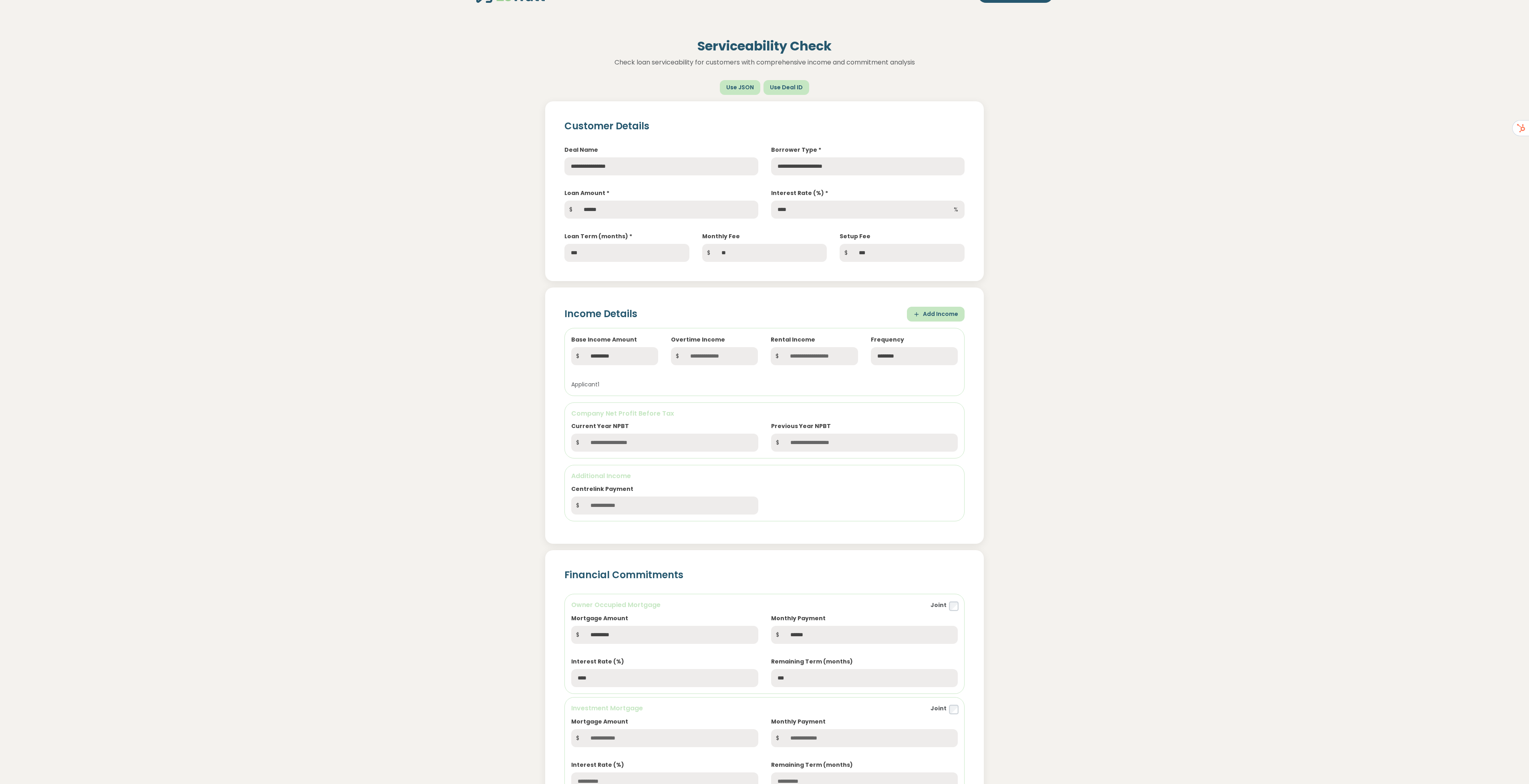
scroll to position [0, 0]
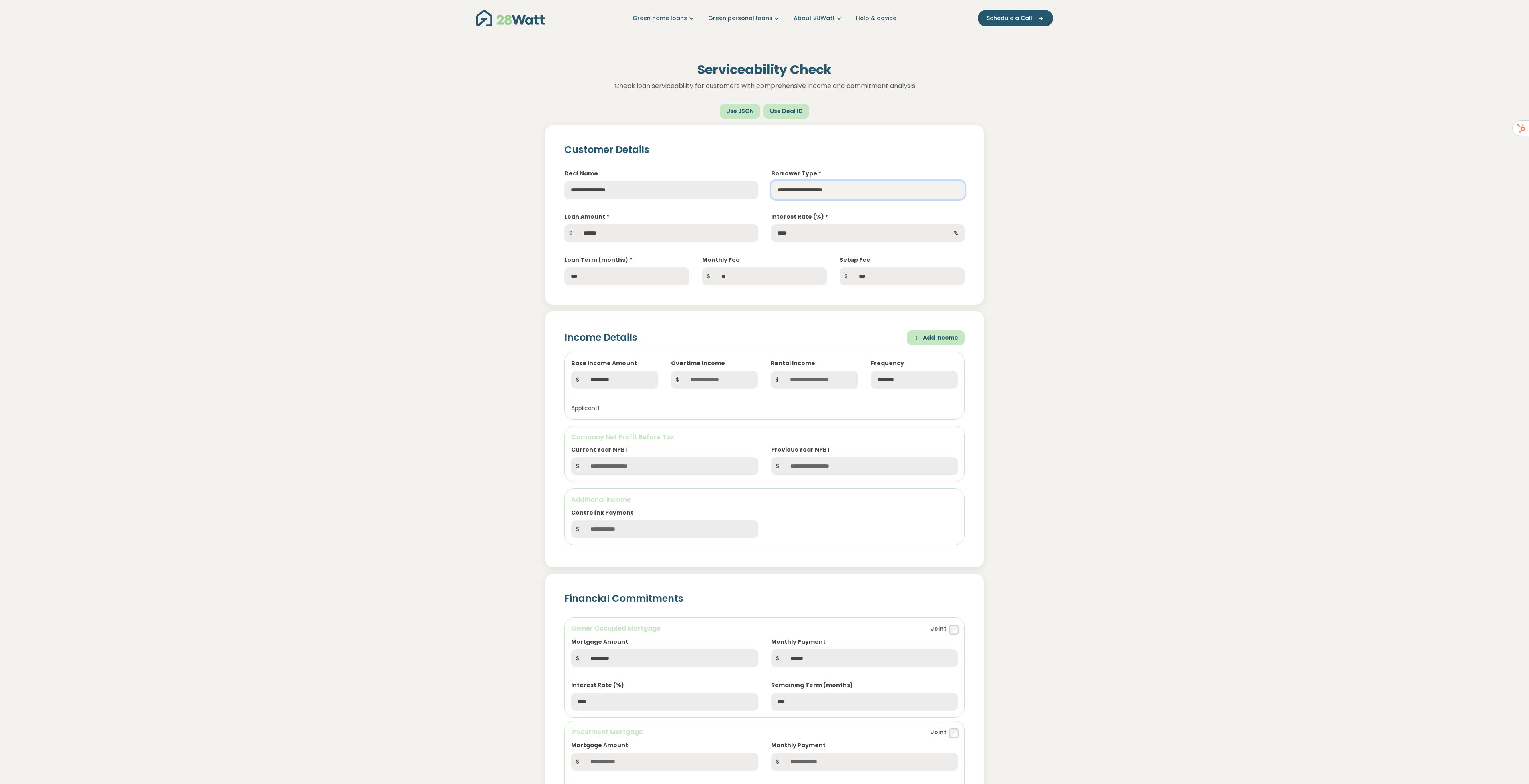
click at [846, 189] on select "**********" at bounding box center [868, 190] width 194 height 18
click at [803, 195] on select "**********" at bounding box center [868, 190] width 194 height 18
select select "******"
click at [771, 181] on select "**********" at bounding box center [868, 190] width 194 height 18
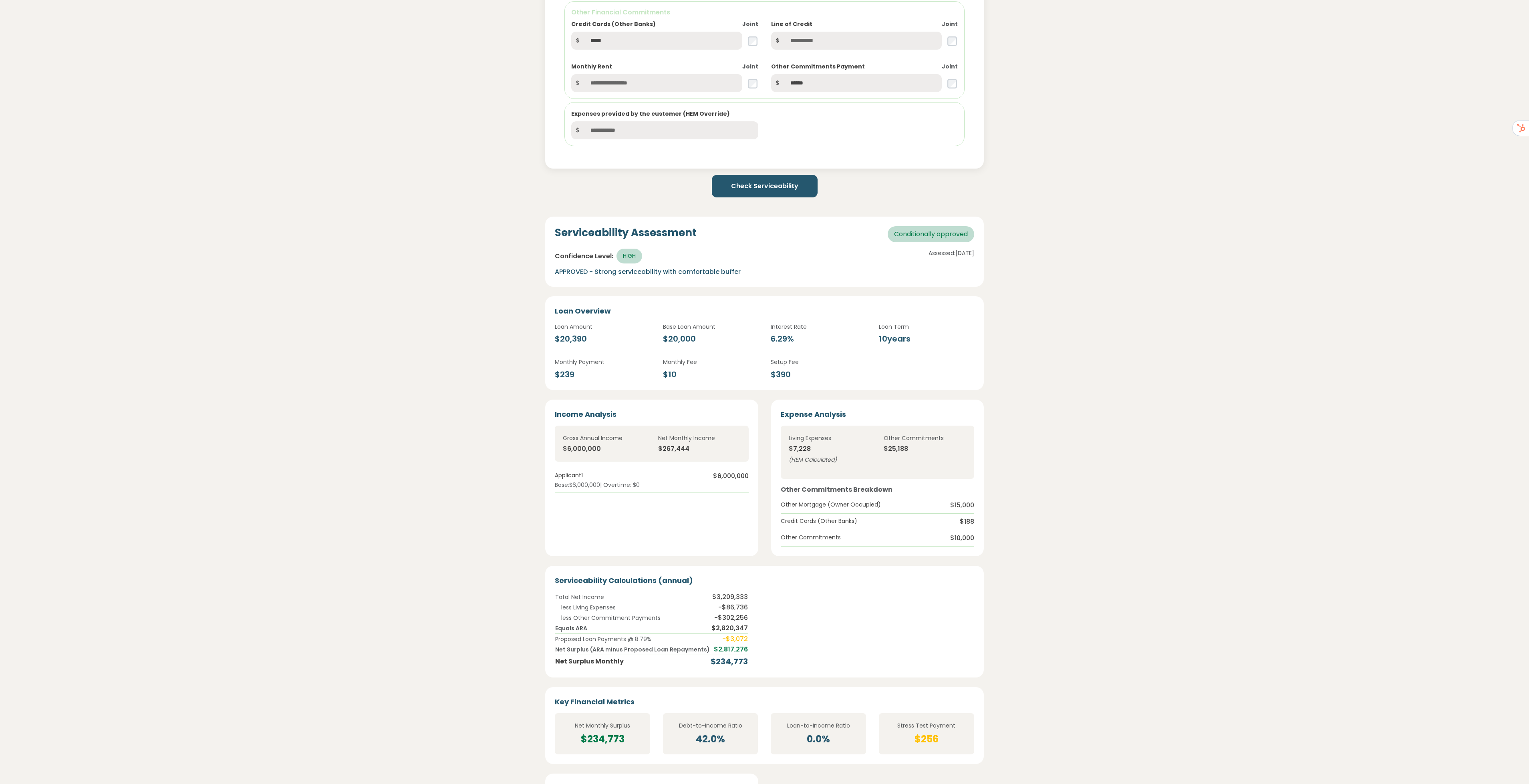
scroll to position [841, 0]
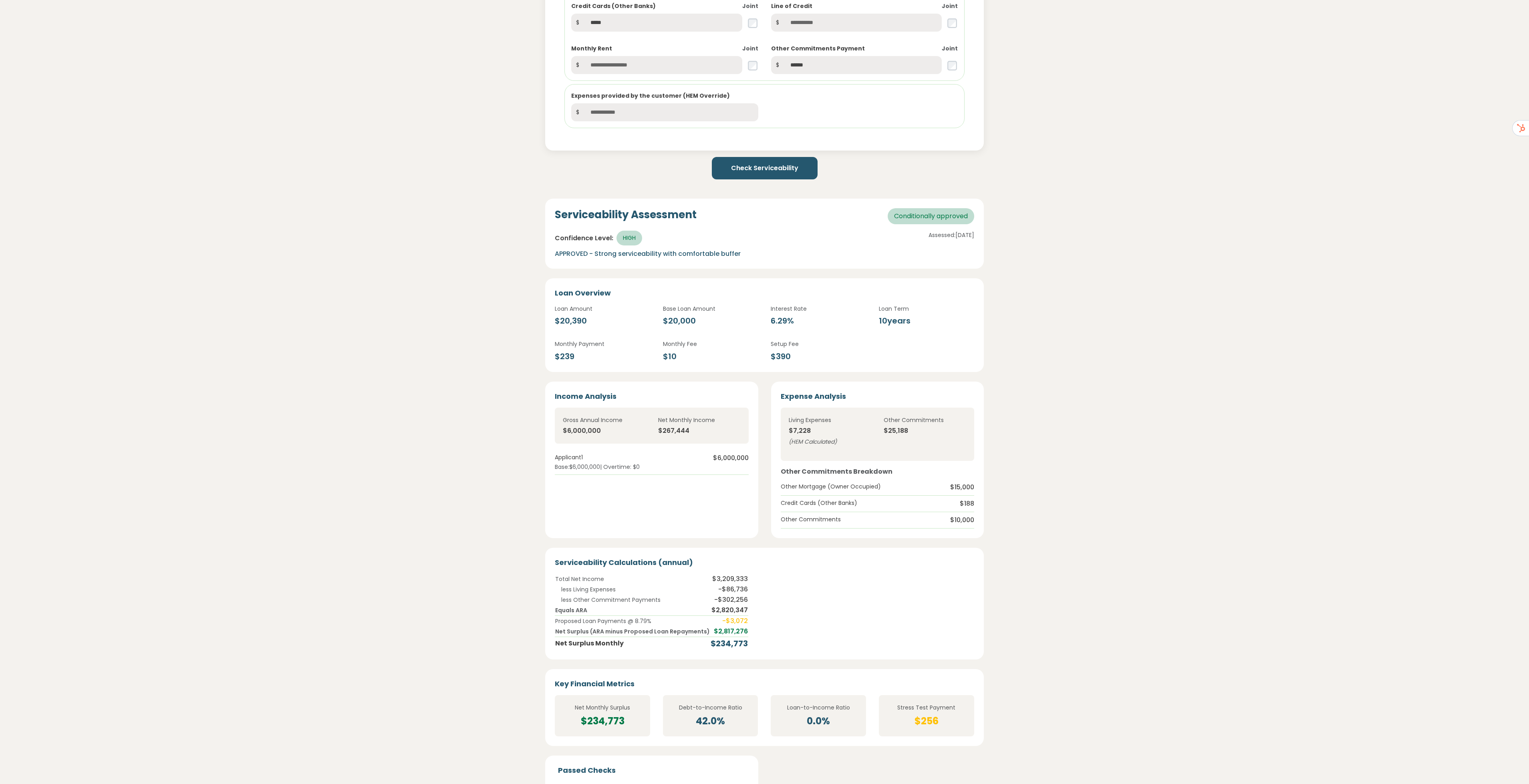
click at [766, 165] on button "Check Serviceability" at bounding box center [765, 168] width 106 height 22
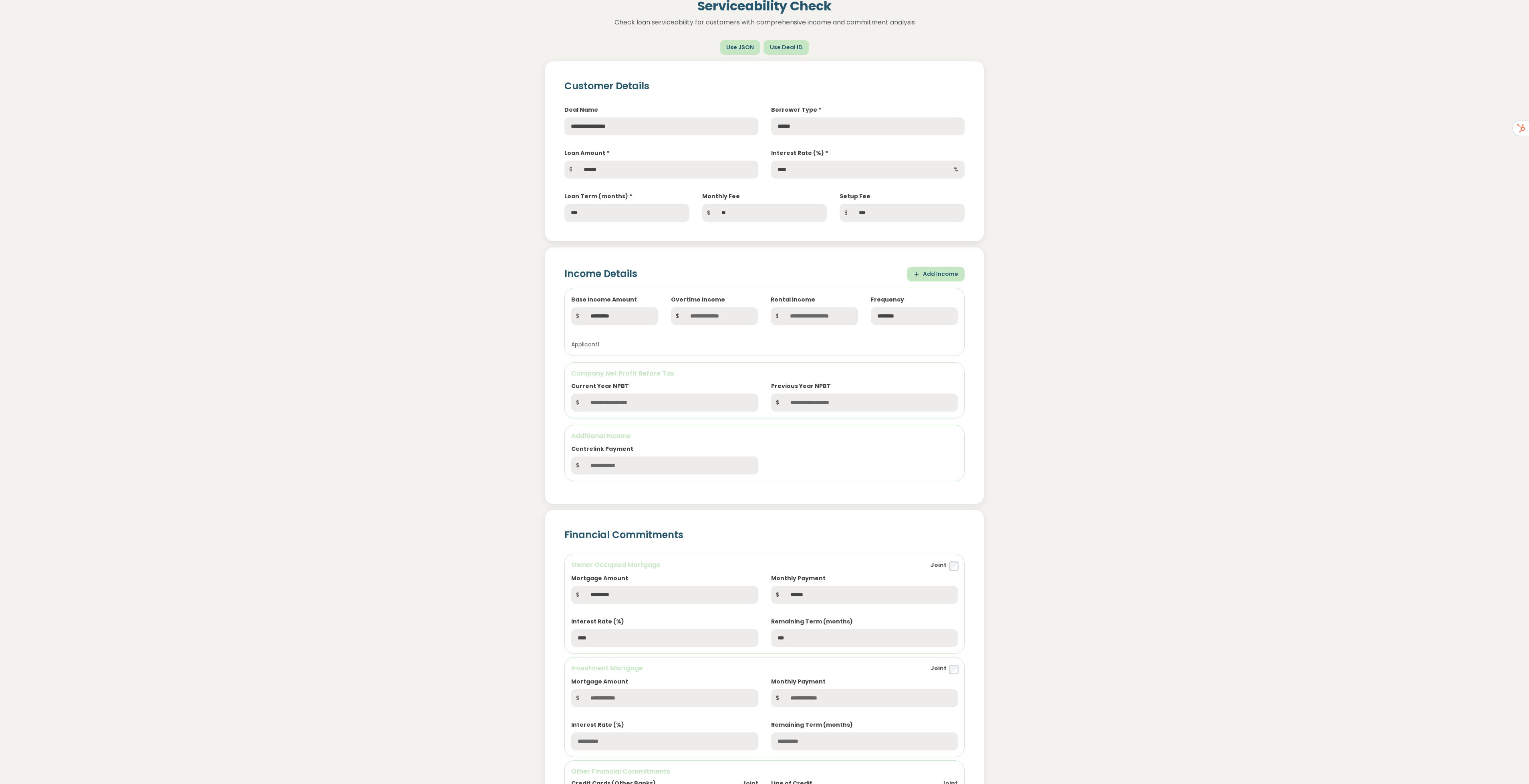
scroll to position [0, 0]
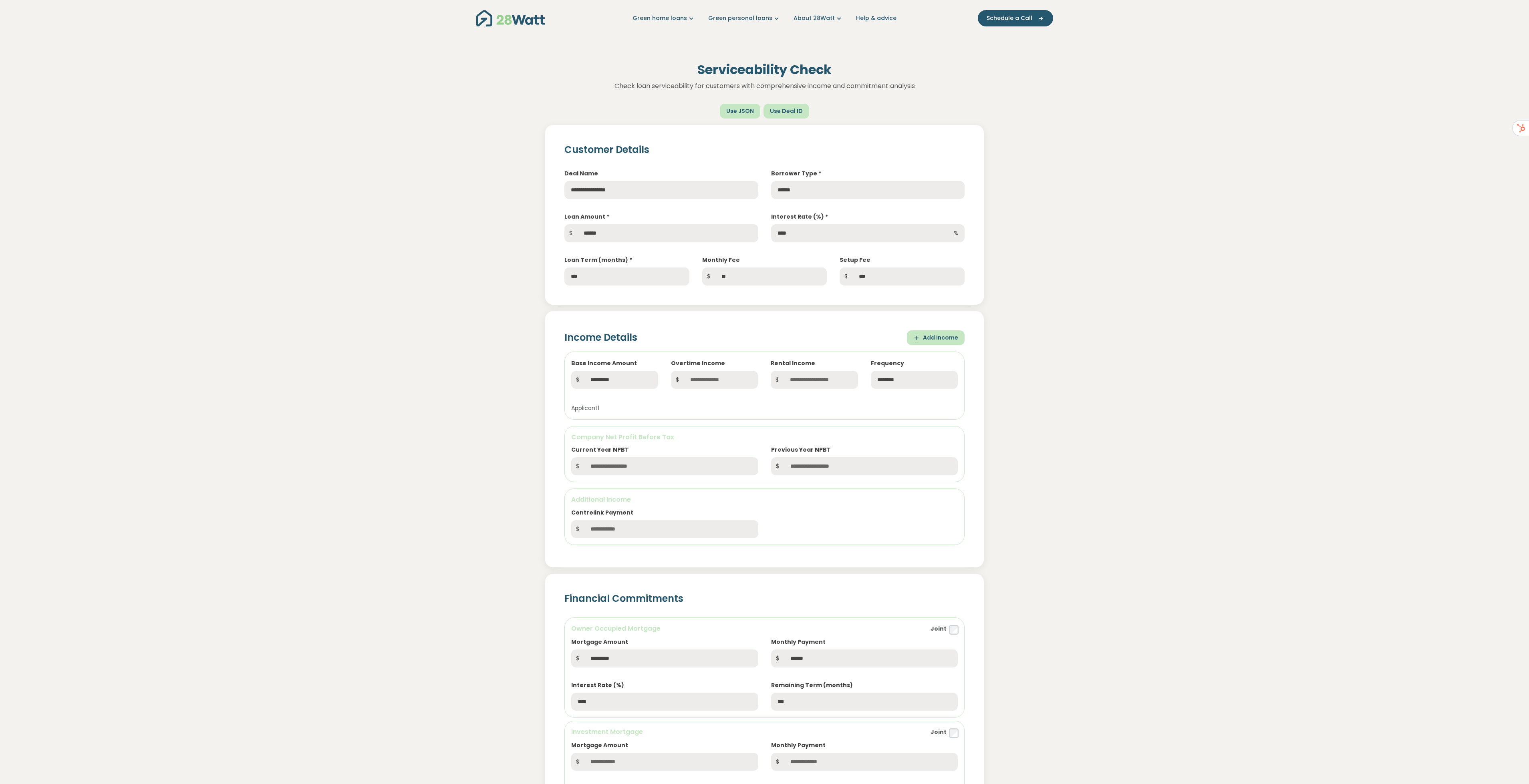
click at [870, 199] on div "**********" at bounding box center [764, 220] width 413 height 130
click at [865, 194] on select "**********" at bounding box center [868, 190] width 194 height 18
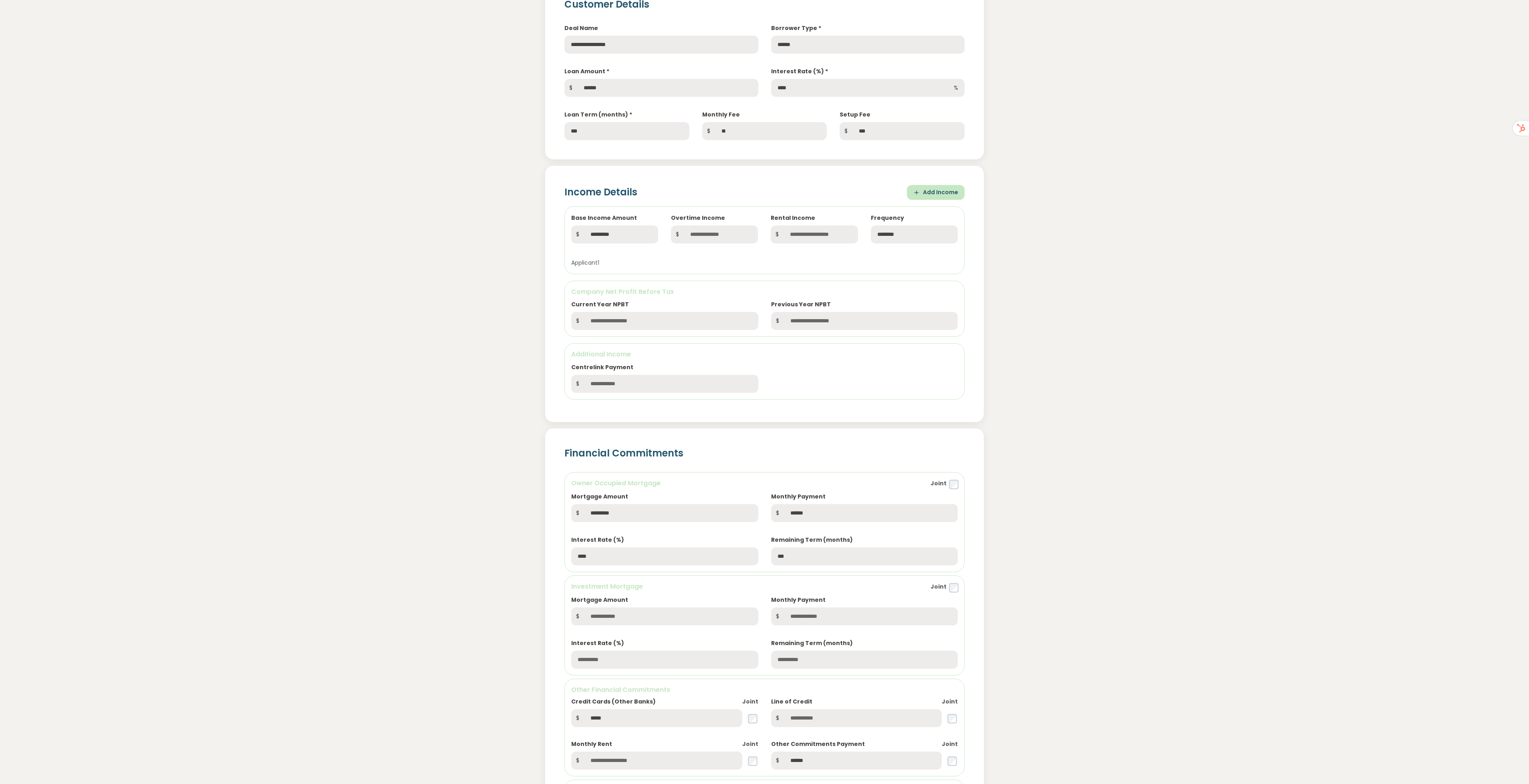
scroll to position [120, 0]
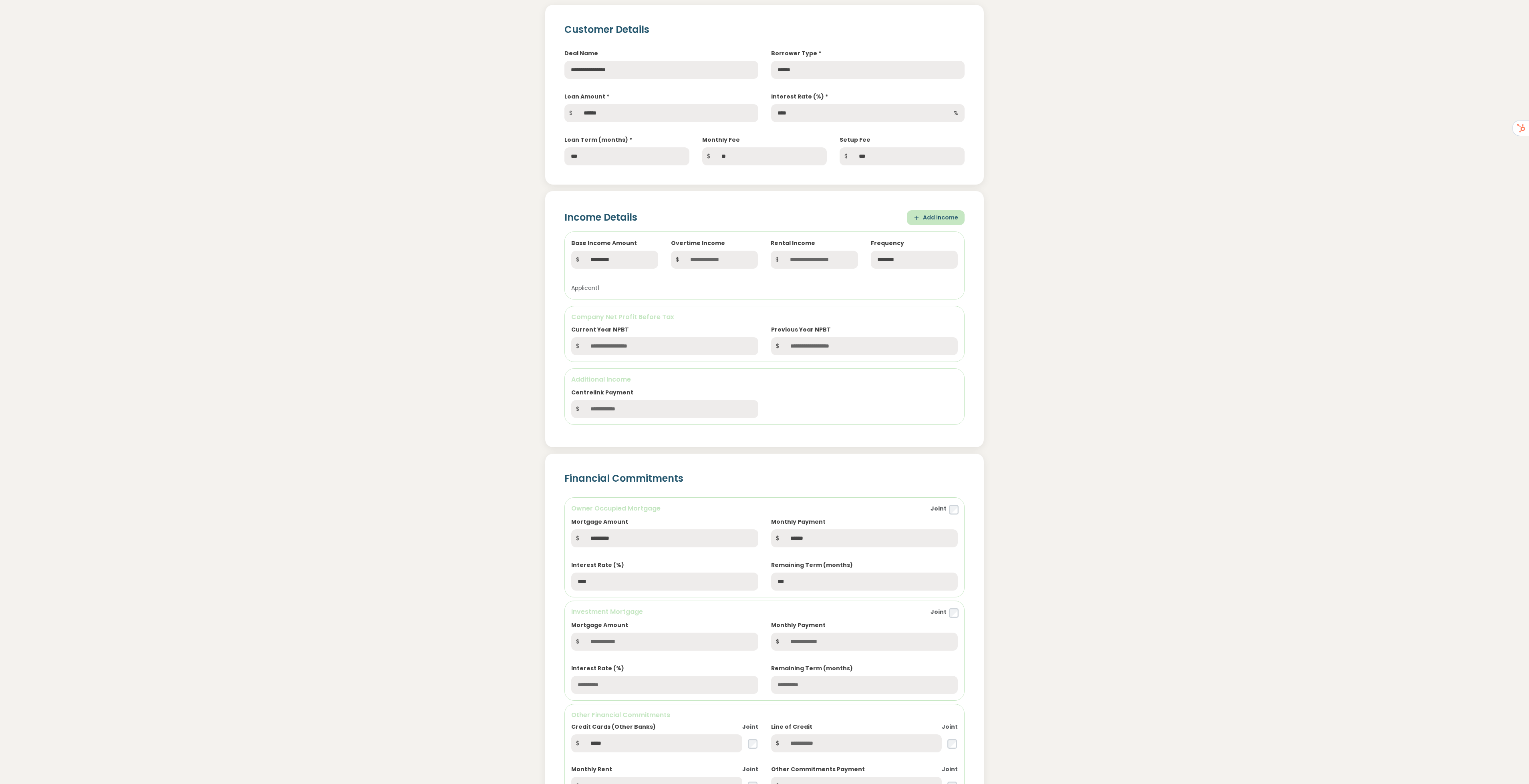
click at [933, 220] on button "Add Income" at bounding box center [936, 218] width 58 height 15
select select "********"
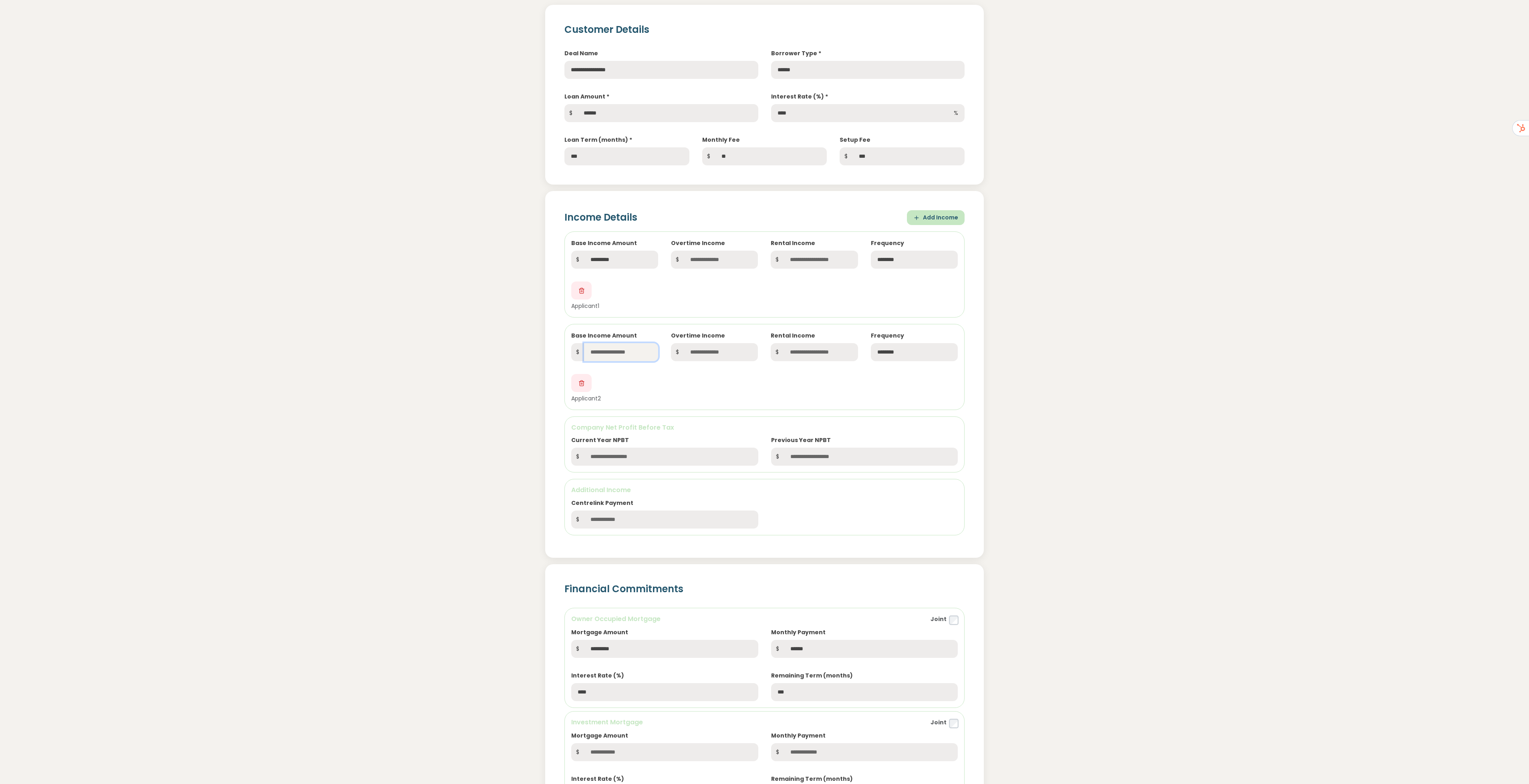
click at [613, 355] on input "text" at bounding box center [621, 352] width 74 height 18
type input "*******"
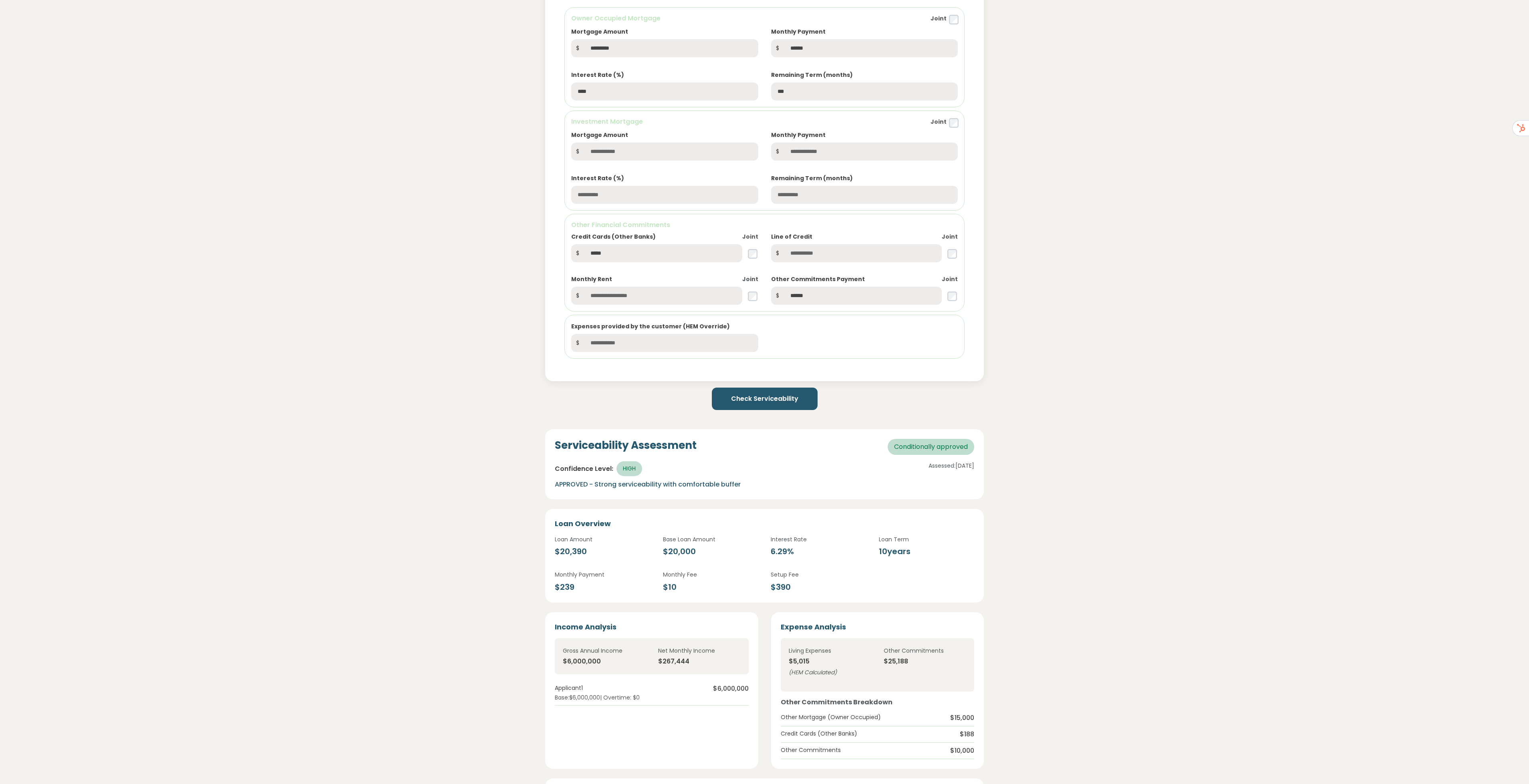
scroll to position [901, 0]
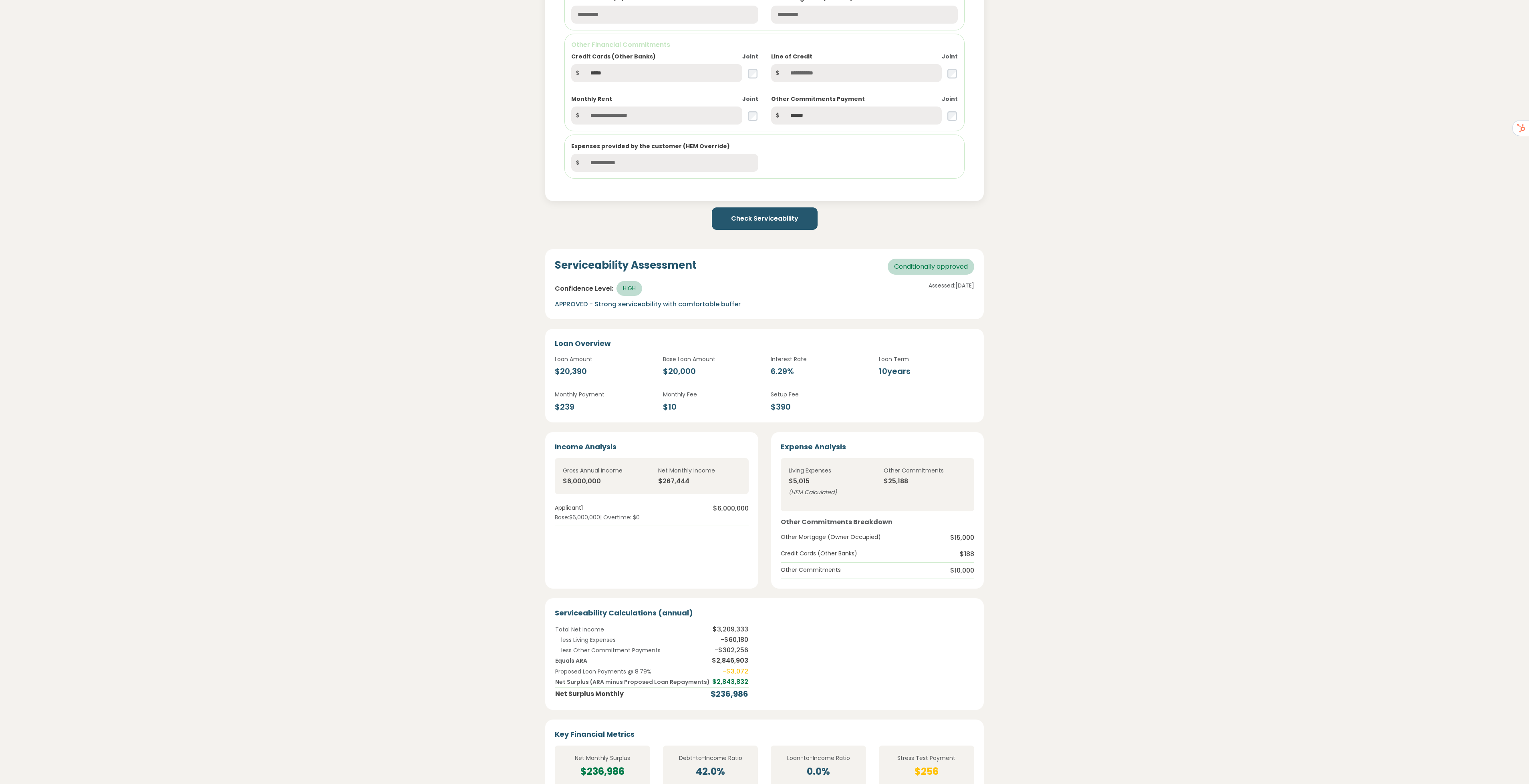
click at [791, 217] on button "Check Serviceability" at bounding box center [765, 218] width 106 height 22
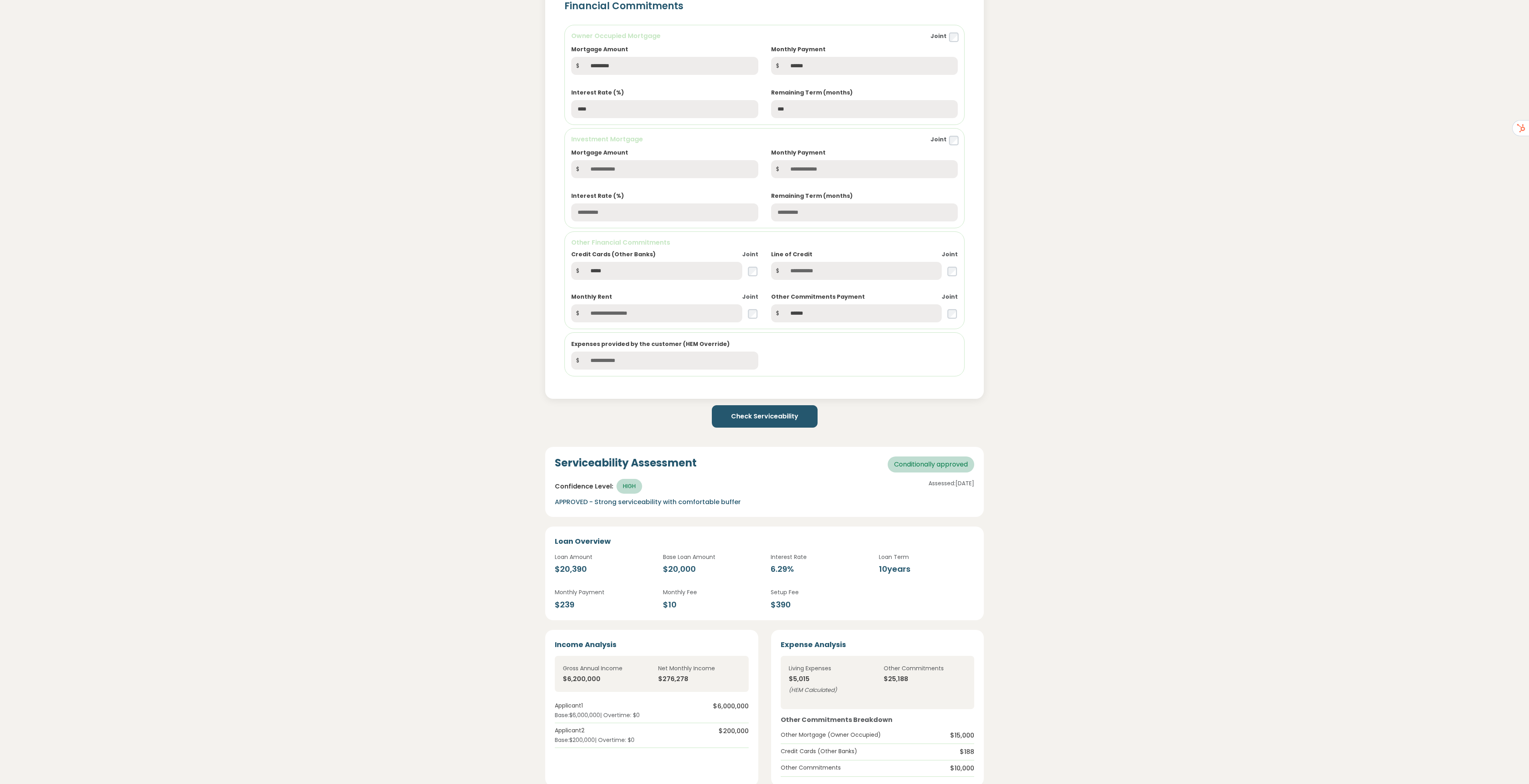
scroll to position [721, 0]
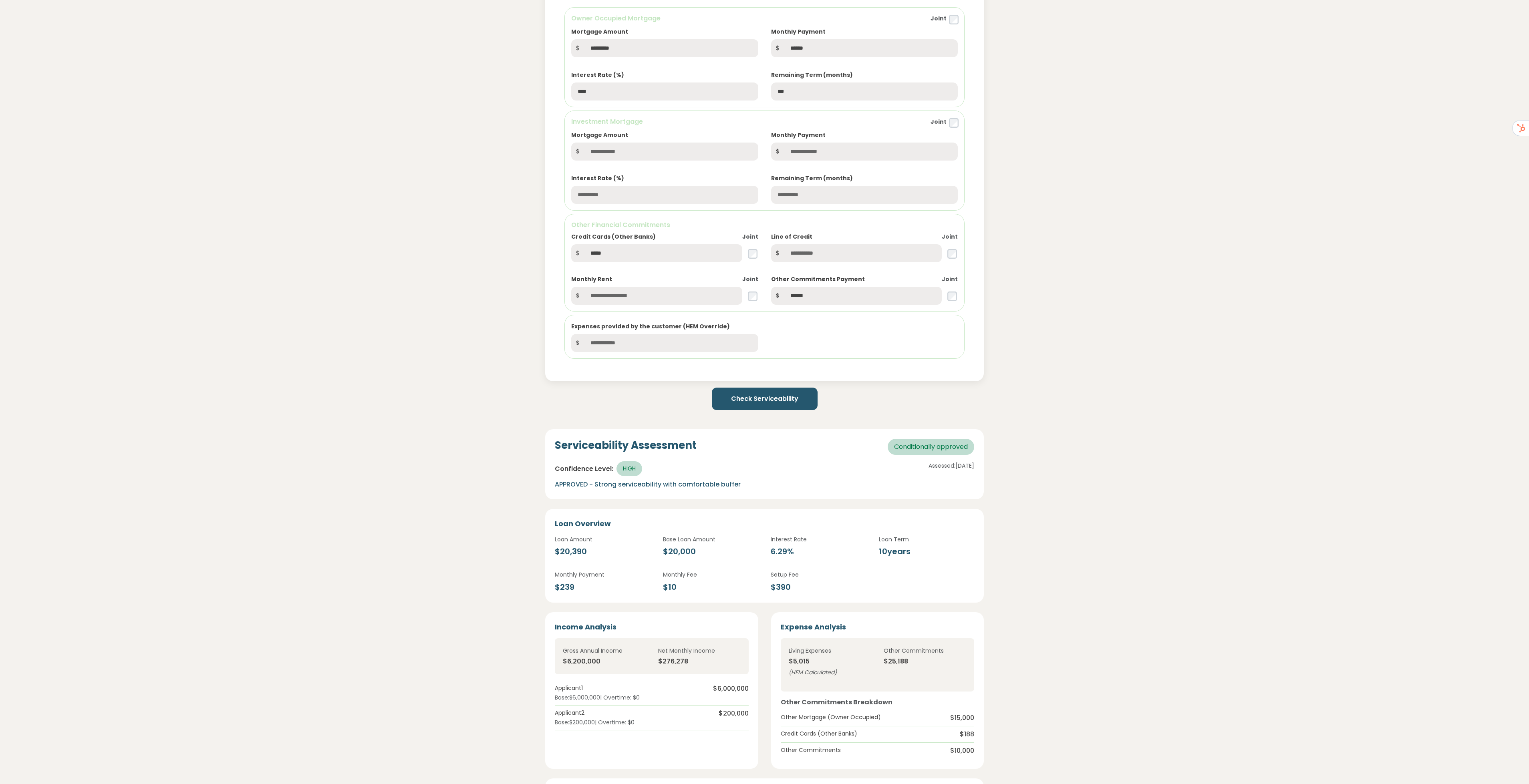
click at [1028, 452] on div "Serviceability Assessment Conditionally approved Confidence Level: HIGH APPROVE…" at bounding box center [764, 764] width 542 height 696
click at [616, 54] on input "*********" at bounding box center [671, 48] width 174 height 18
type input "*"
click at [1133, 323] on div "**********" at bounding box center [764, 226] width 1529 height 1822
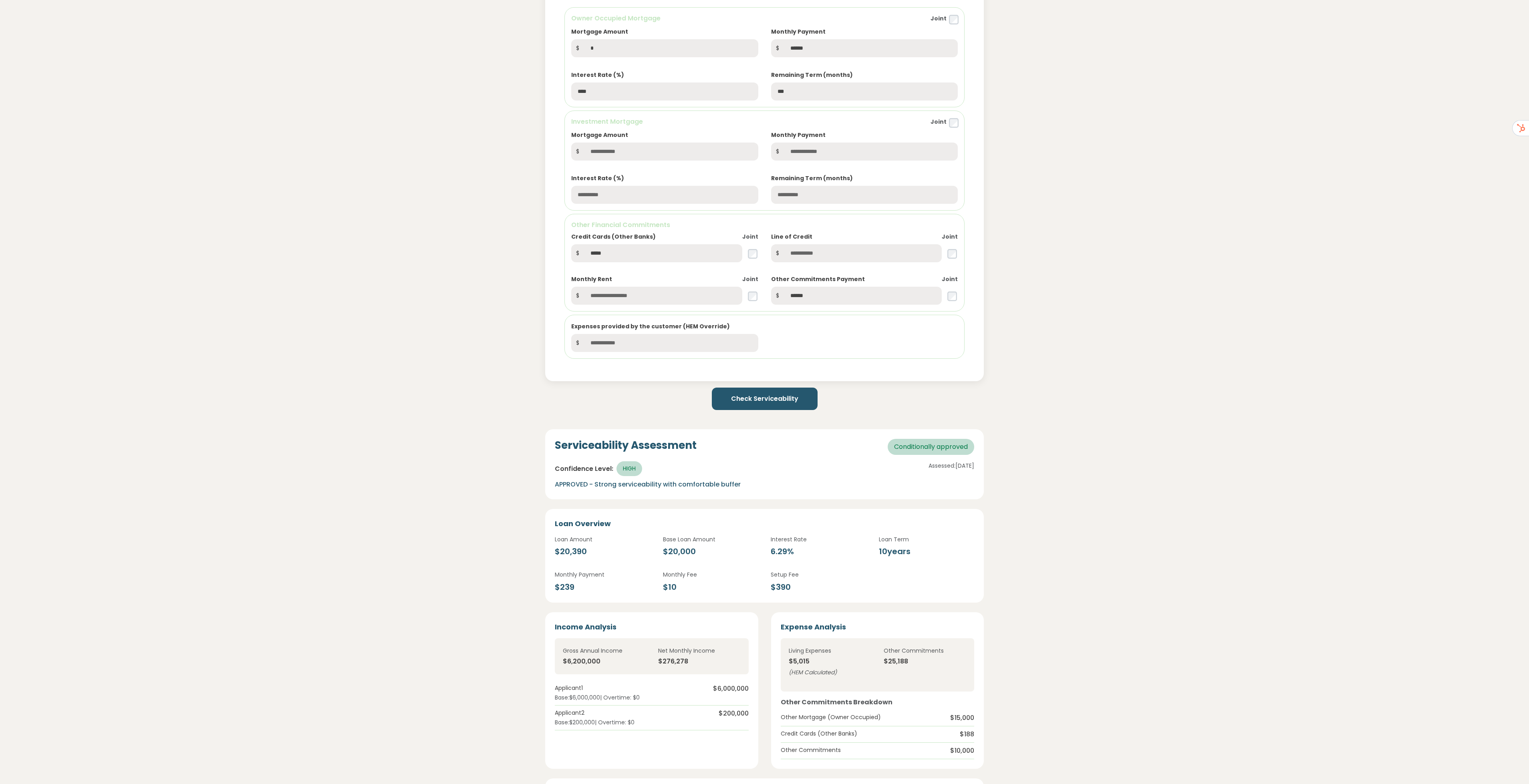
click at [747, 399] on button "Check Serviceability" at bounding box center [765, 399] width 106 height 22
click at [1033, 285] on div "Financial Commitments Owner Occupied Mortgage Joint Mortgage Amount $ * Monthly…" at bounding box center [764, 165] width 542 height 431
